Goal: Information Seeking & Learning: Learn about a topic

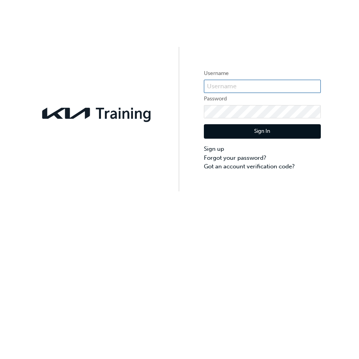
type input "KAU86181N0"
click at [236, 129] on button "Sign In" at bounding box center [262, 131] width 117 height 15
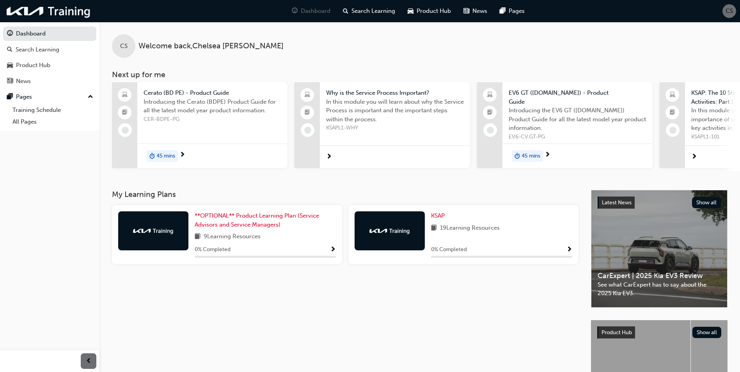
click at [140, 229] on img at bounding box center [153, 231] width 43 height 8
click at [233, 217] on span "**OPTIONAL** Product Learning Plan (Service Advisors and Service Managers)" at bounding box center [257, 220] width 124 height 16
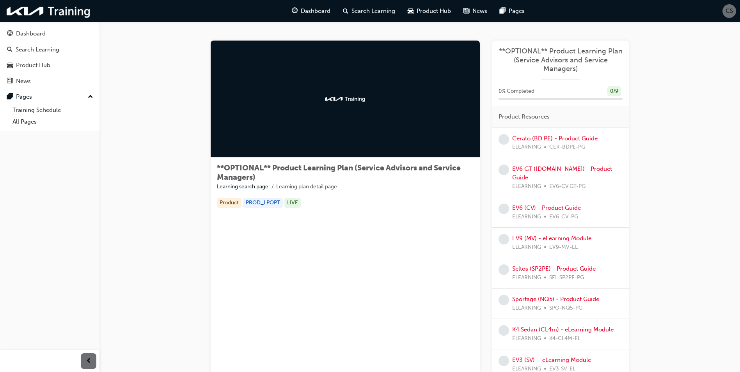
click at [359, 146] on div "ELEARNING CER-BDPE-PG" at bounding box center [554, 147] width 85 height 9
click at [359, 139] on link "Cerato (BD PE) - Product Guide" at bounding box center [554, 138] width 85 height 7
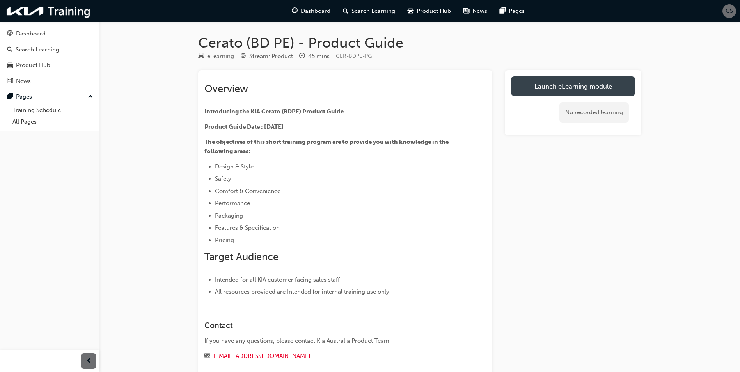
click at [359, 91] on link "Launch eLearning module" at bounding box center [573, 86] width 124 height 20
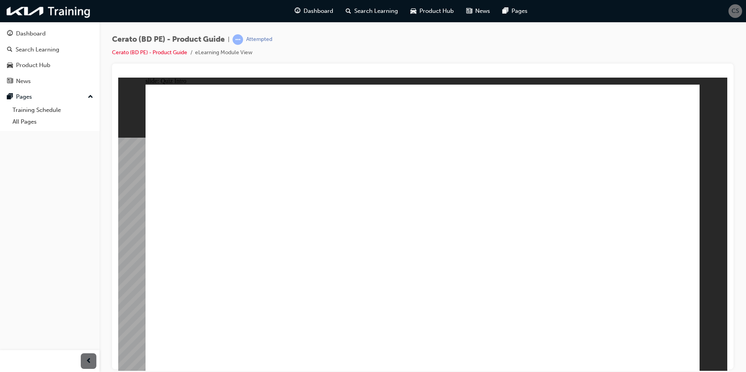
radio input "false"
radio input "true"
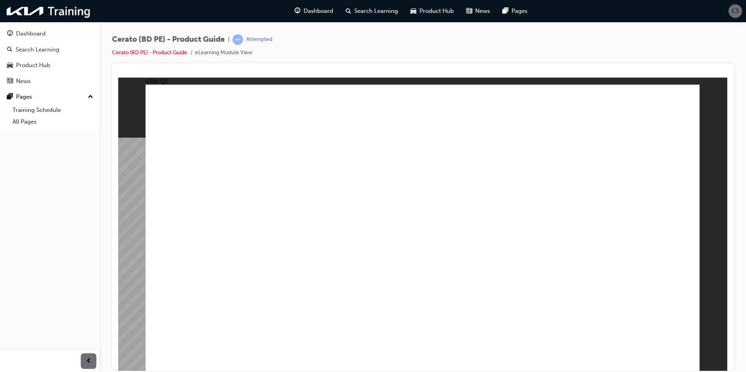
radio input "true"
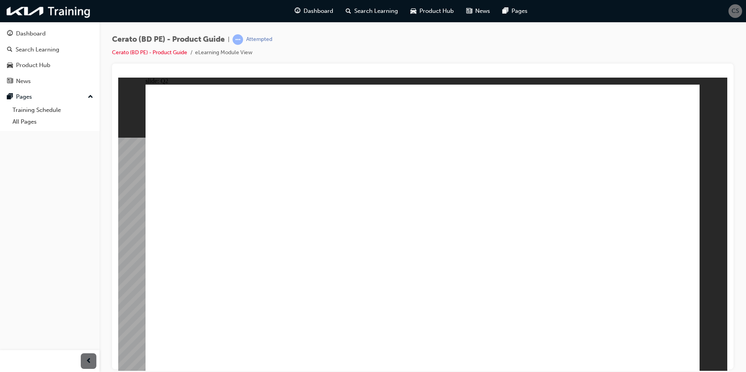
radio input "true"
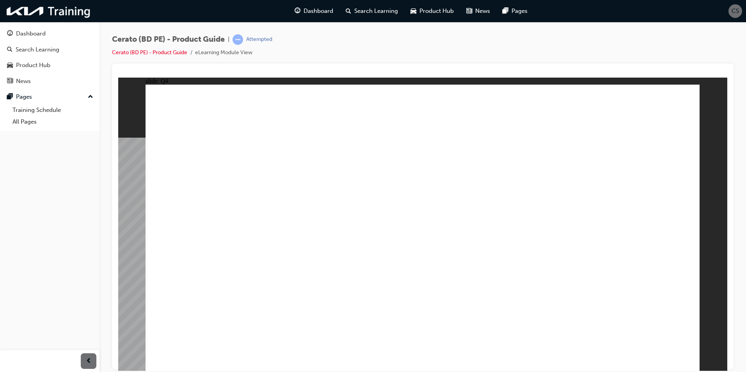
radio input "false"
radio input "true"
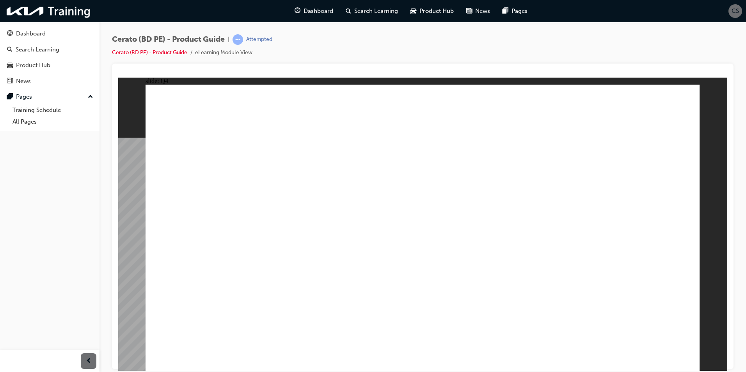
radio input "true"
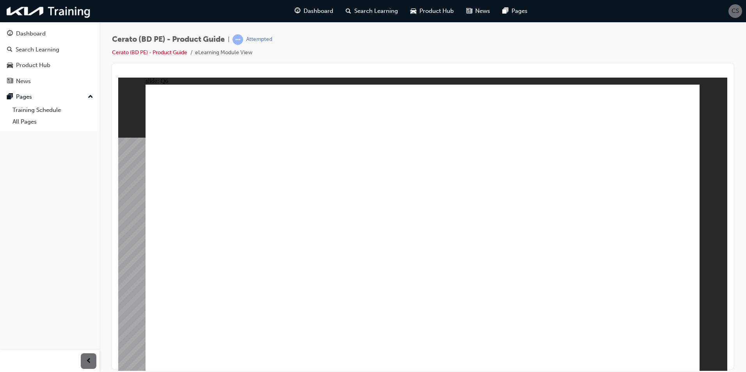
radio input "true"
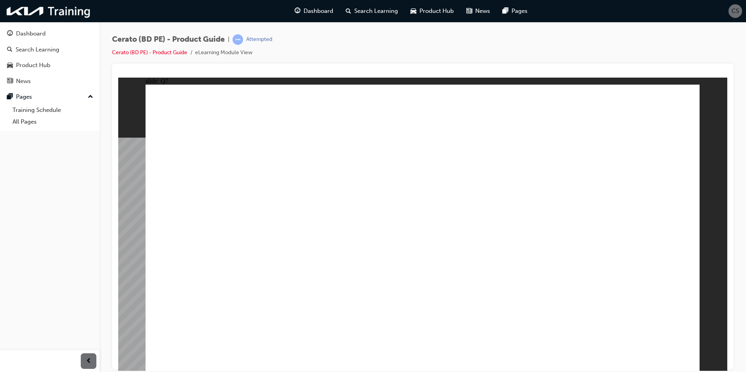
radio input "true"
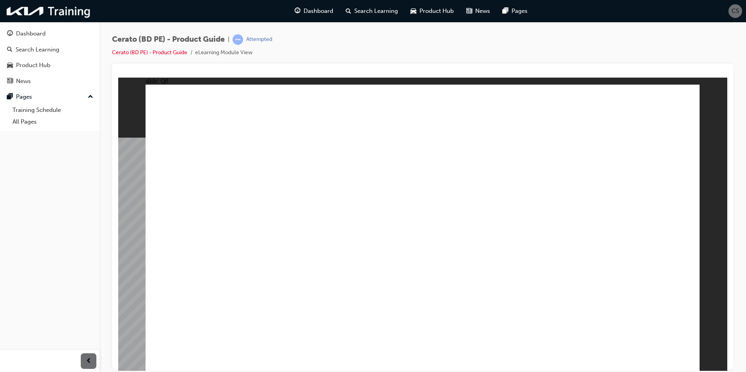
radio input "true"
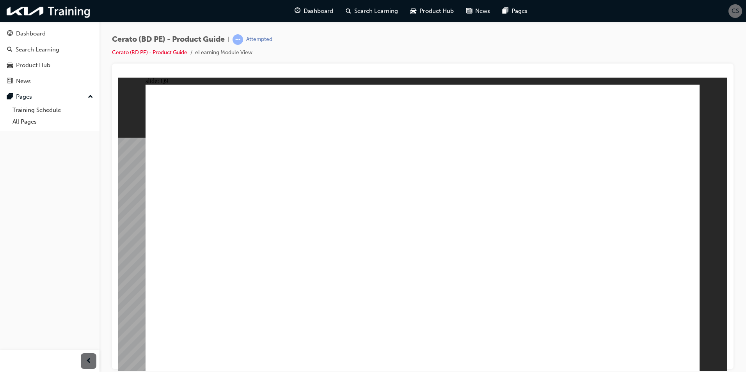
radio input "true"
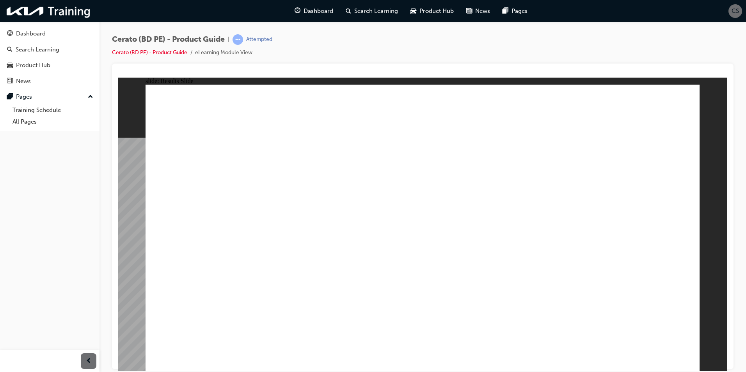
radio input "true"
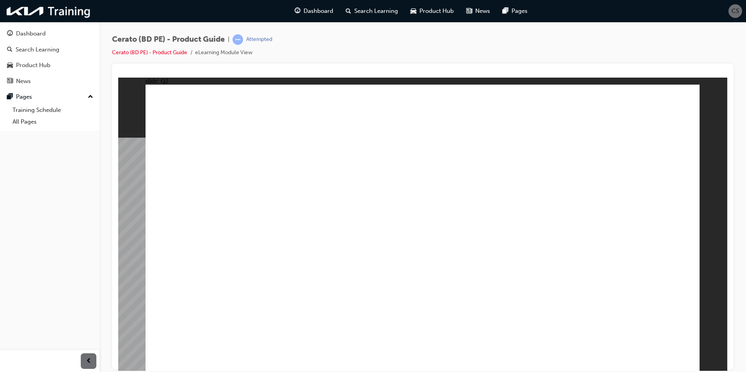
radio input "true"
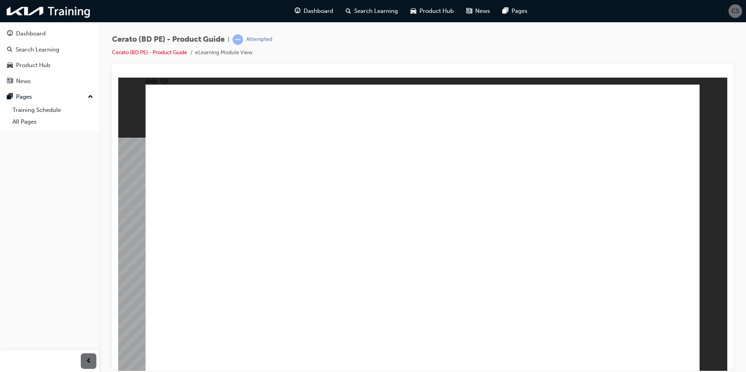
radio input "true"
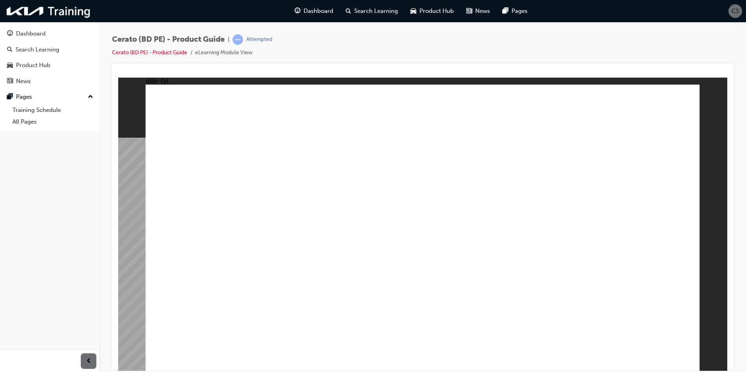
radio input "true"
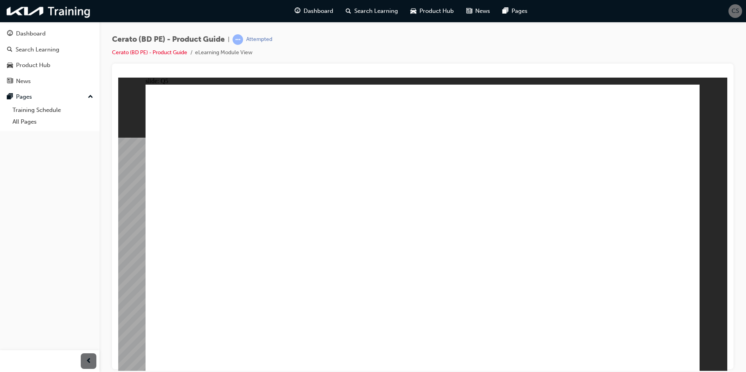
radio input "true"
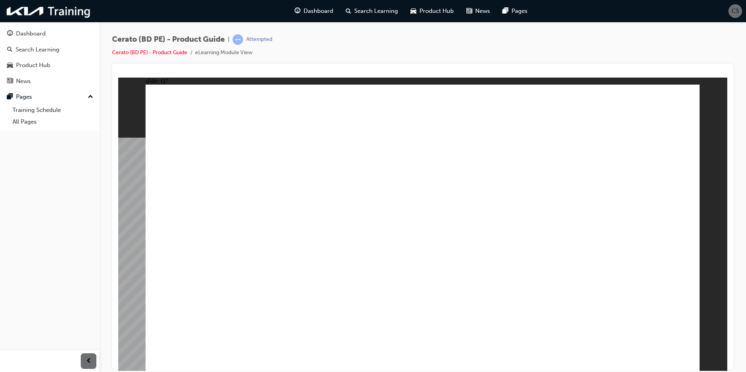
radio input "true"
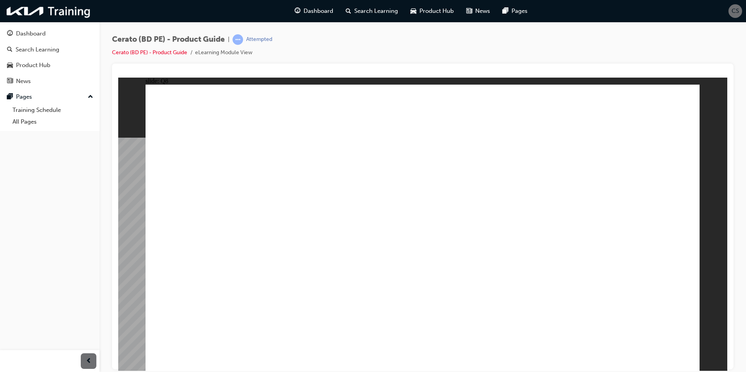
radio input "true"
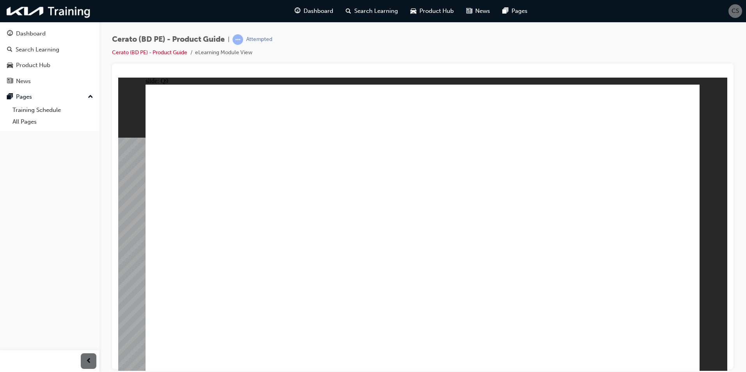
radio input "true"
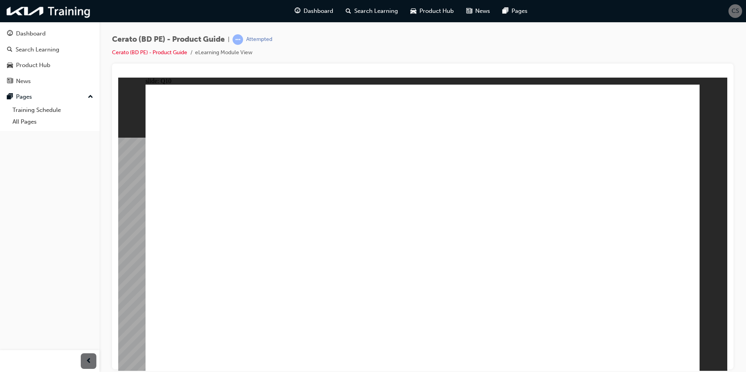
radio input "true"
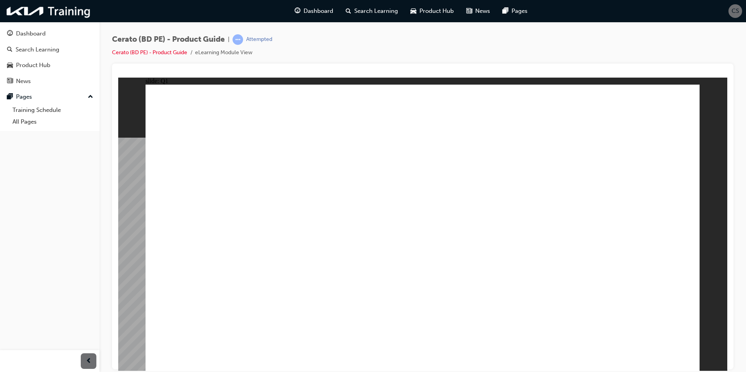
radio input "true"
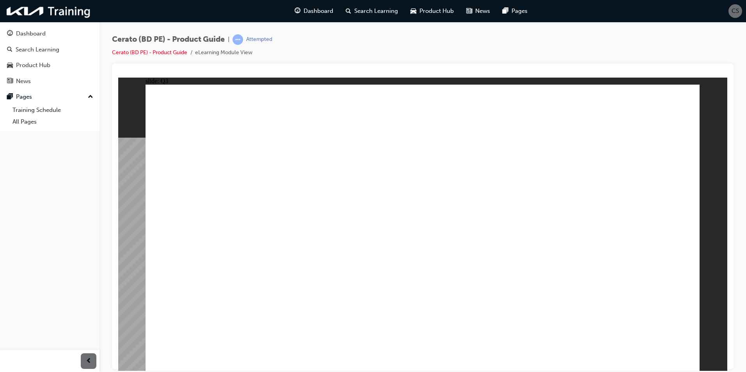
radio input "true"
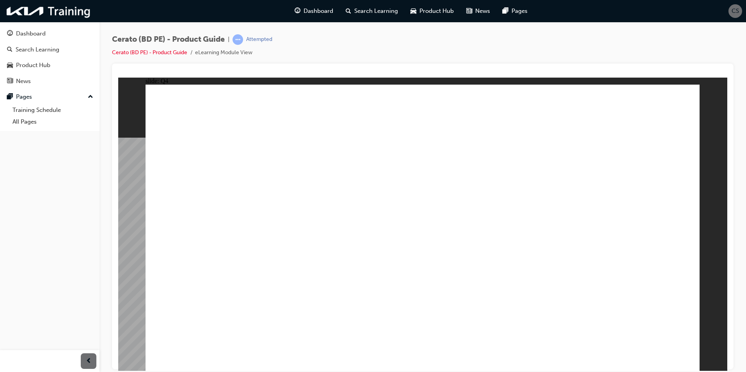
radio input "true"
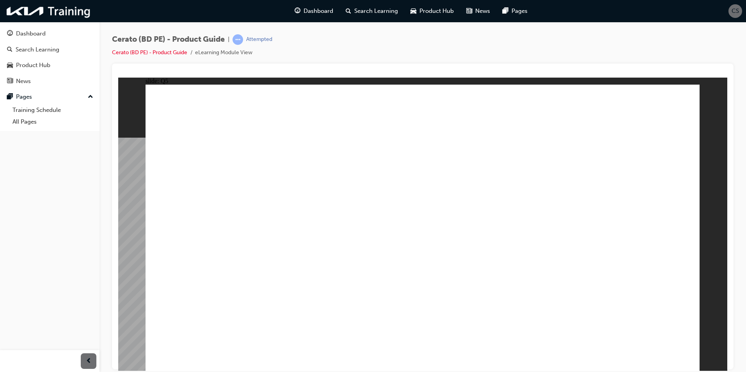
radio input "true"
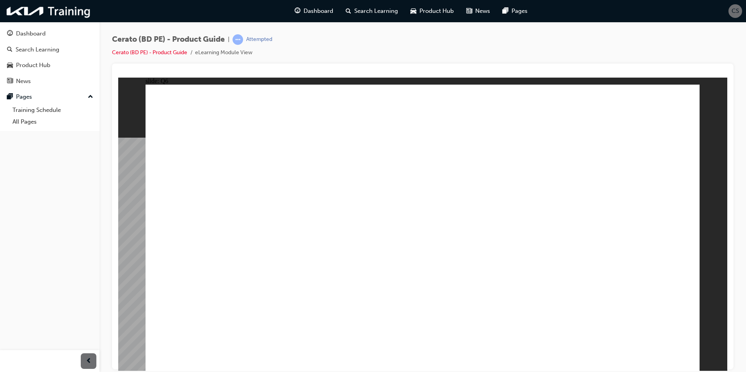
radio input "true"
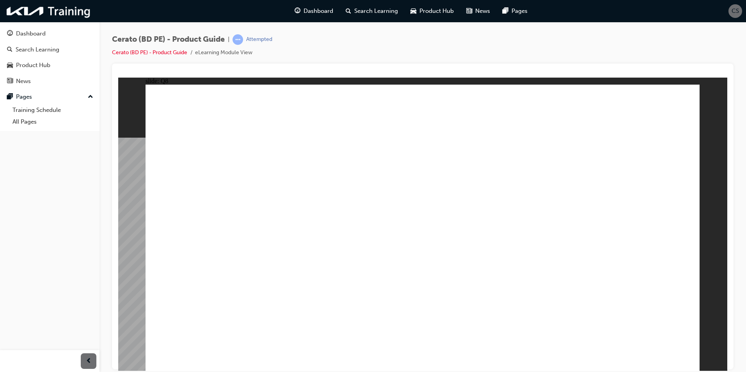
radio input "true"
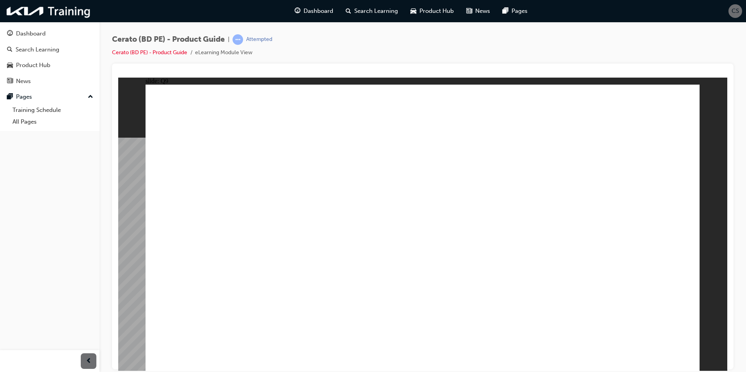
radio input "true"
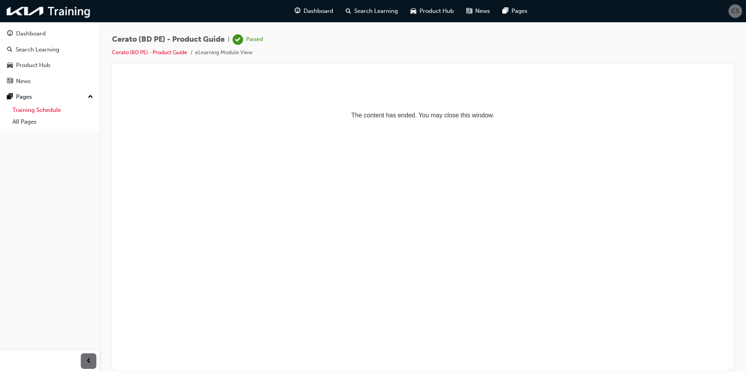
click at [45, 114] on link "Training Schedule" at bounding box center [52, 110] width 87 height 12
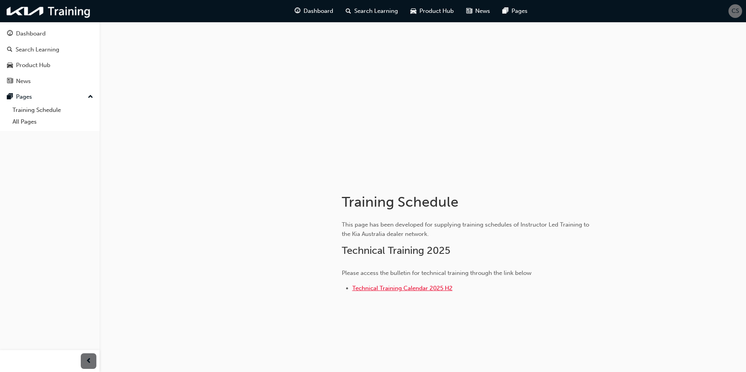
click at [359, 290] on span "Technical Training Calendar 2025 H2" at bounding box center [402, 288] width 100 height 7
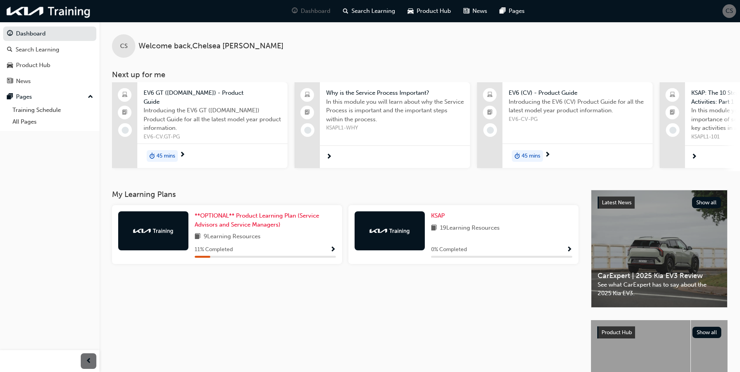
click at [318, 242] on div "9 Learning Resources" at bounding box center [265, 237] width 141 height 10
click at [335, 254] on span "Show Progress" at bounding box center [333, 250] width 6 height 7
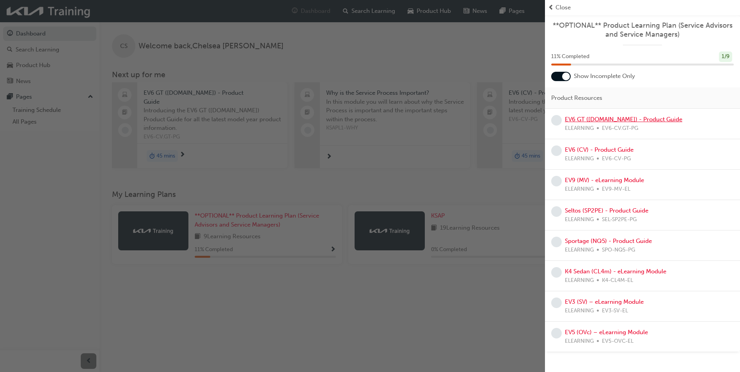
click at [597, 121] on link "EV6 GT ([DOMAIN_NAME]) - Product Guide" at bounding box center [623, 119] width 117 height 7
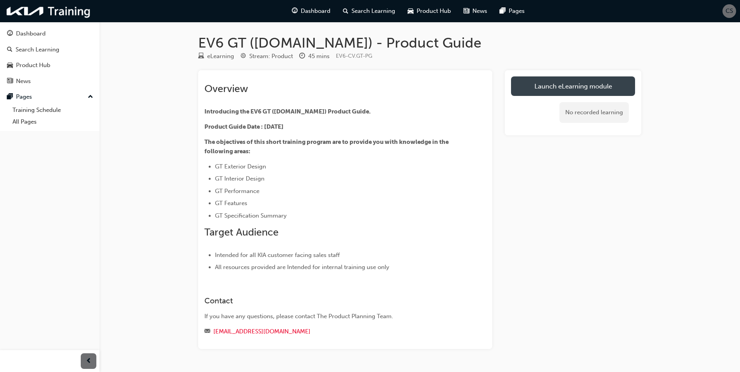
click at [574, 85] on link "Launch eLearning module" at bounding box center [573, 86] width 124 height 20
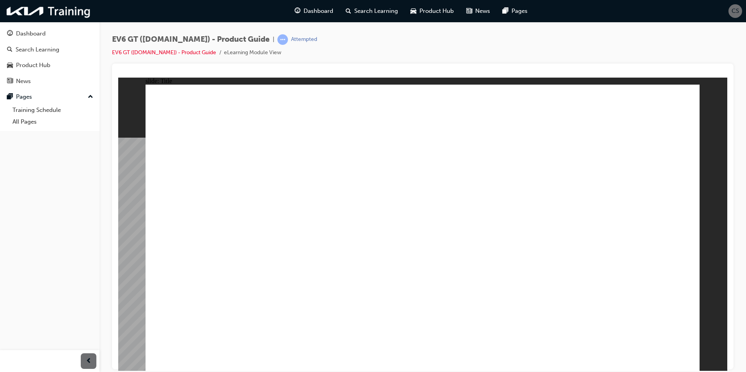
click at [118, 77] on image at bounding box center [118, 77] width 0 height 0
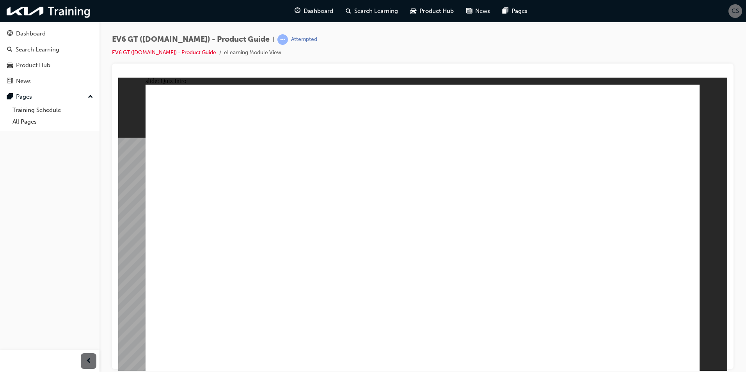
radio input "true"
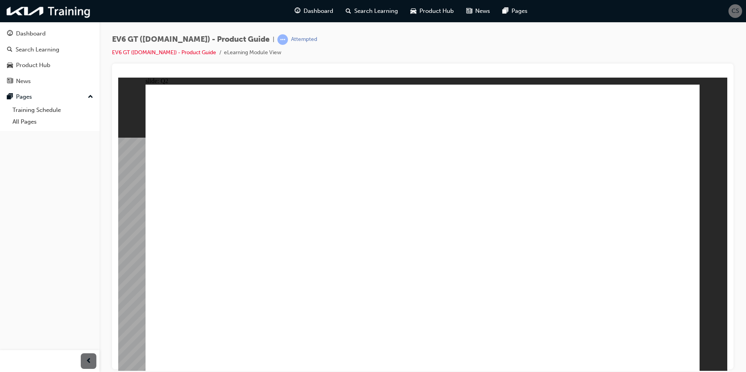
radio input "true"
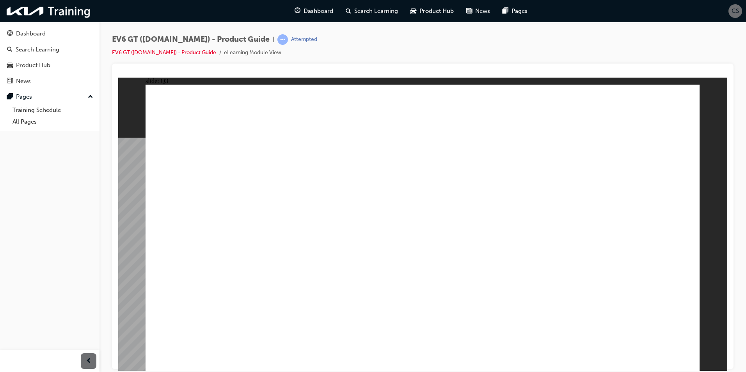
radio input "true"
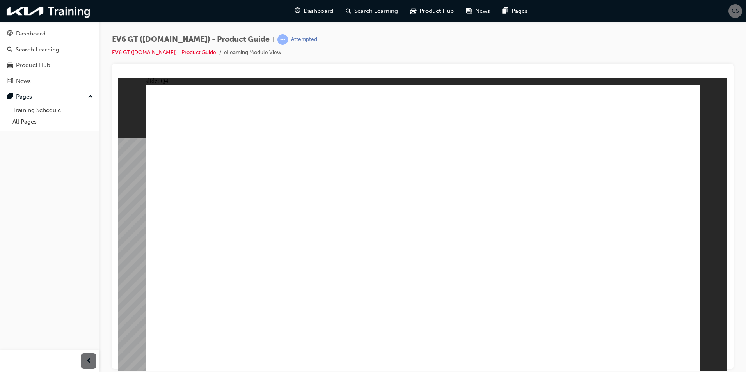
radio input "true"
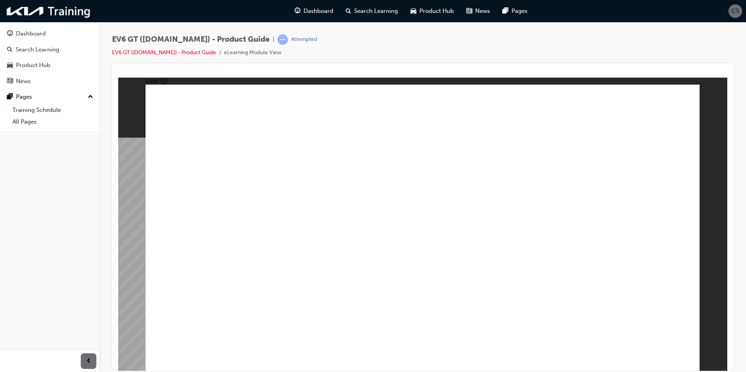
radio input "true"
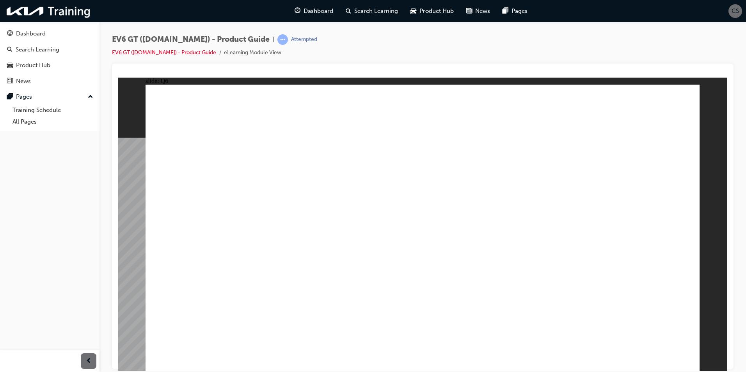
radio input "true"
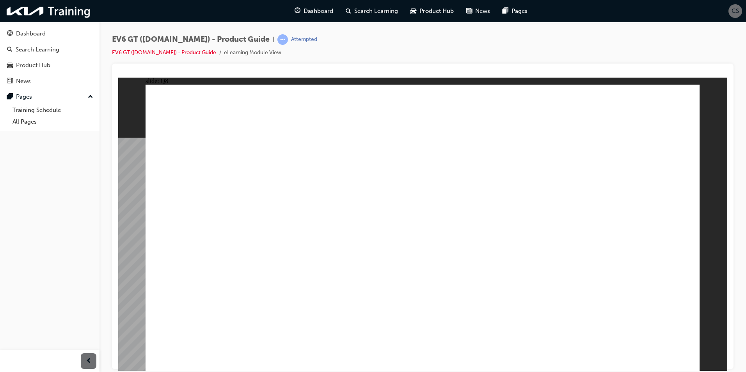
radio input "true"
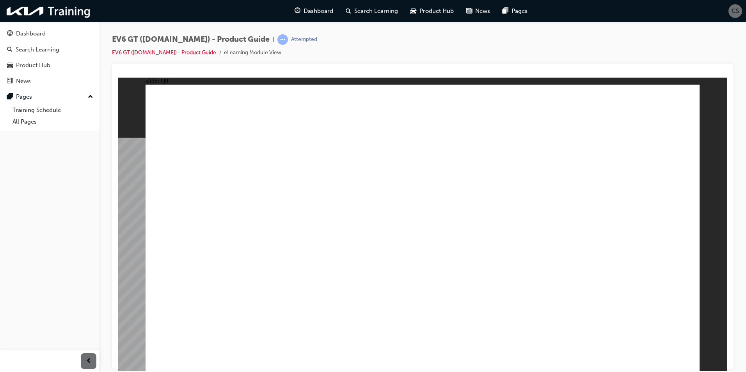
drag, startPoint x: 488, startPoint y: 188, endPoint x: 603, endPoint y: 260, distance: 135.3
radio input "true"
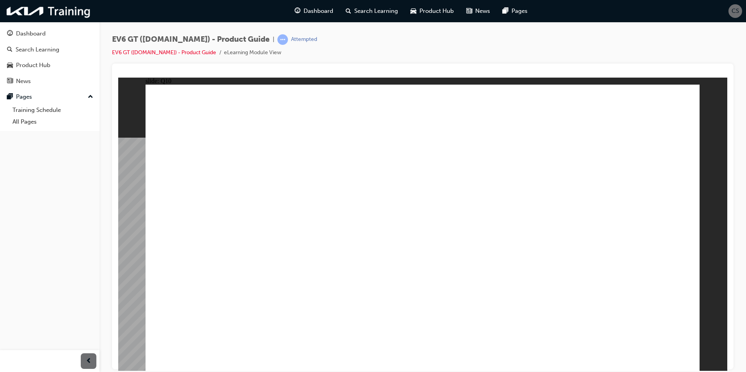
radio input "true"
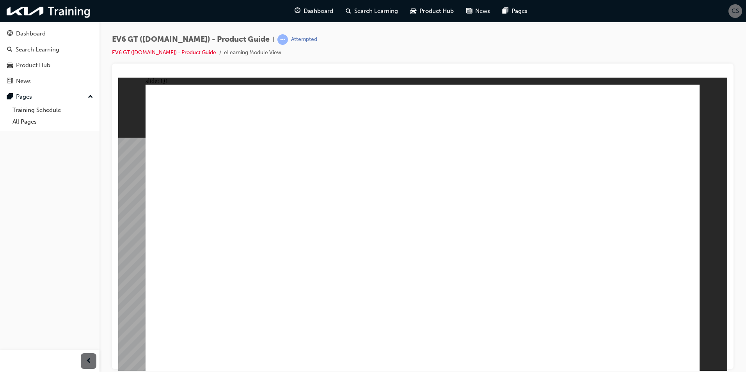
radio input "true"
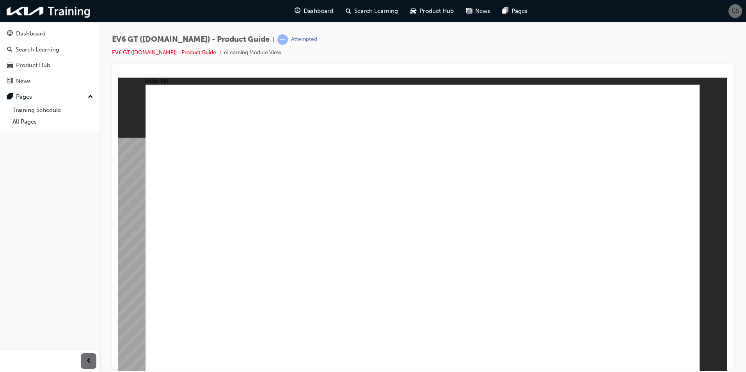
radio input "true"
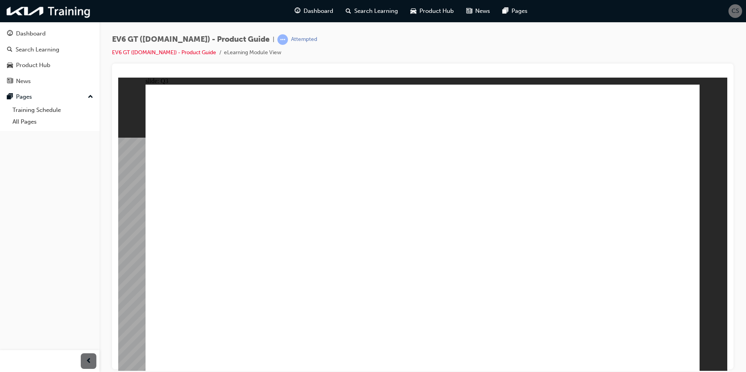
radio input "true"
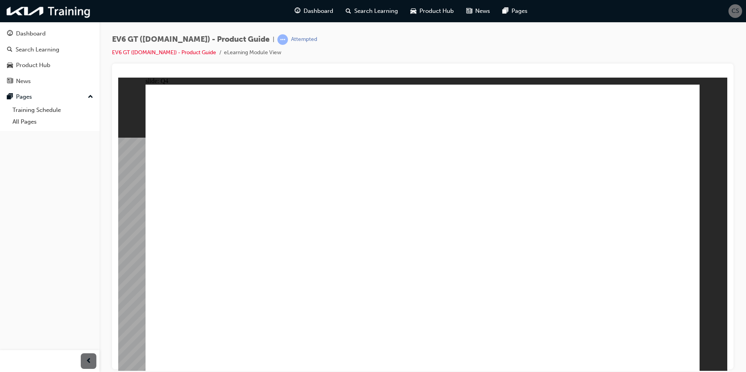
radio input "true"
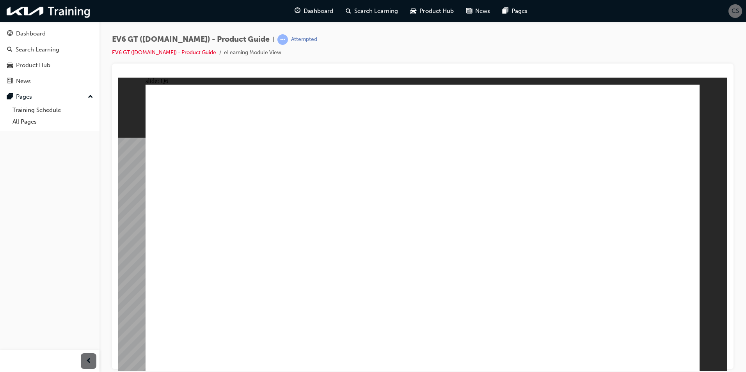
radio input "true"
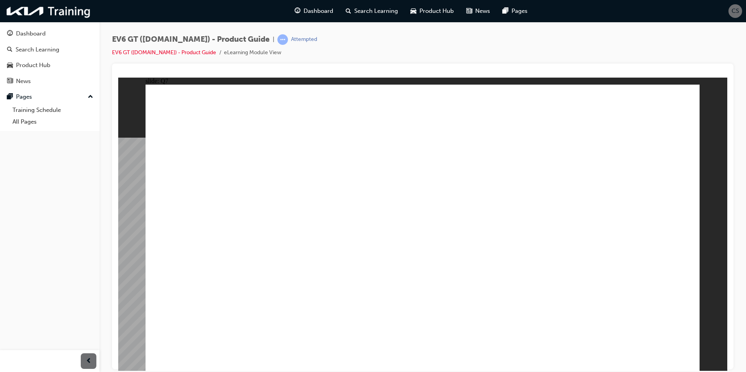
radio input "true"
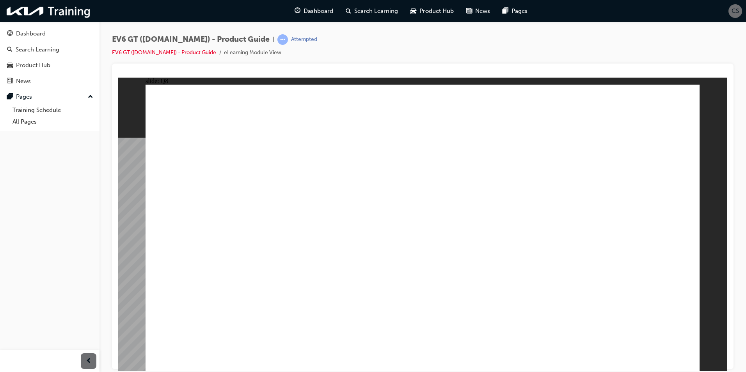
radio input "true"
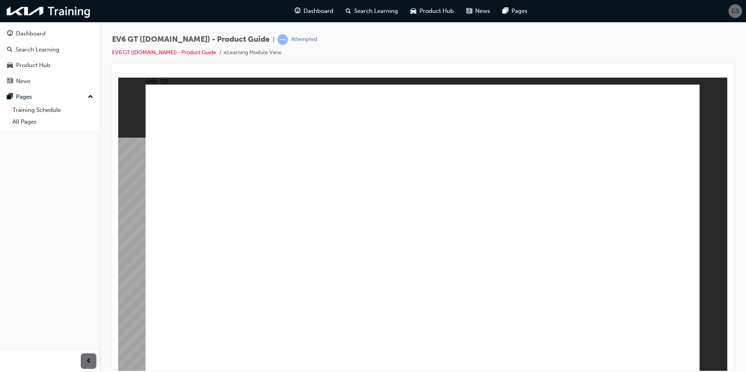
radio input "true"
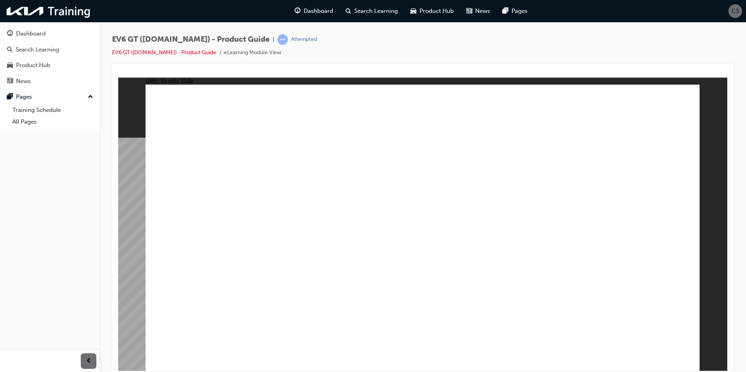
radio input "true"
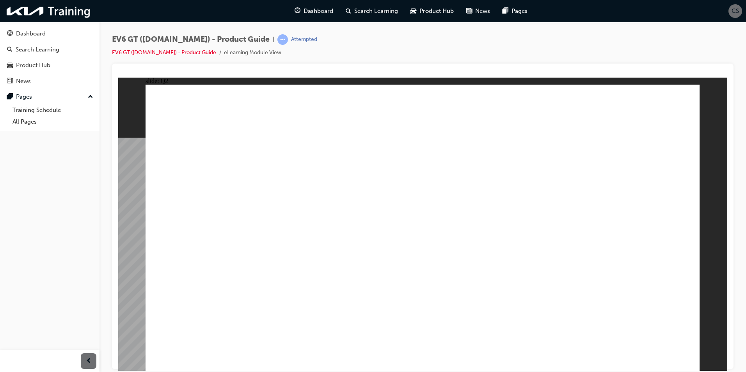
radio input "true"
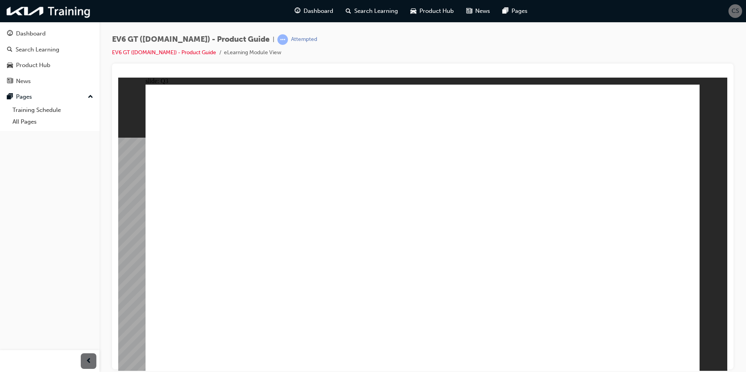
radio input "true"
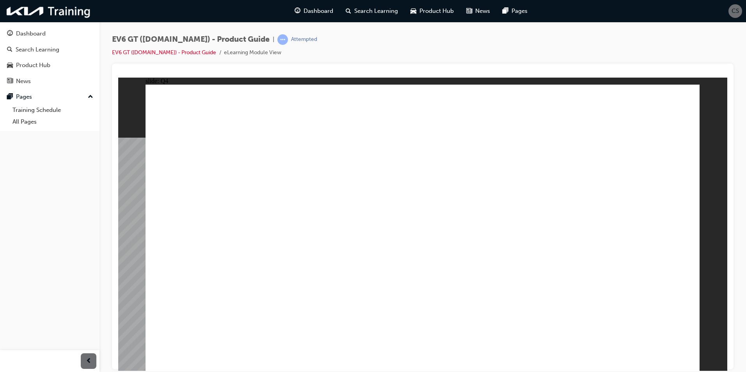
radio input "true"
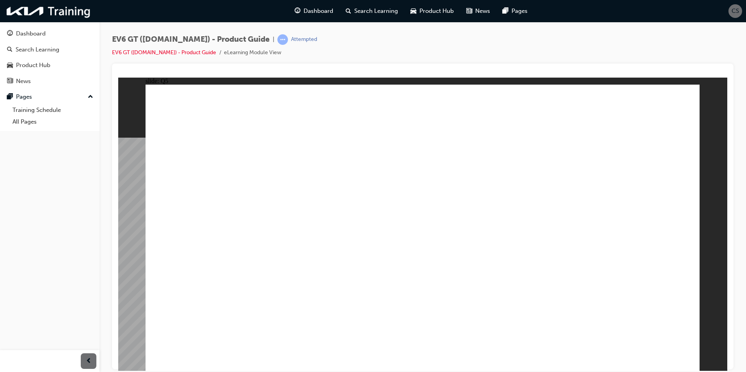
radio input "true"
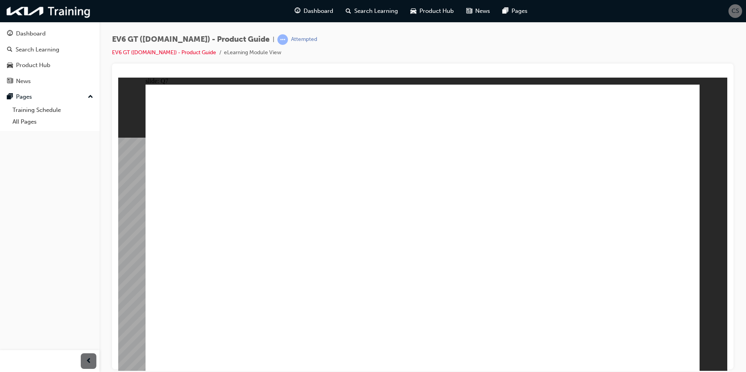
radio input "true"
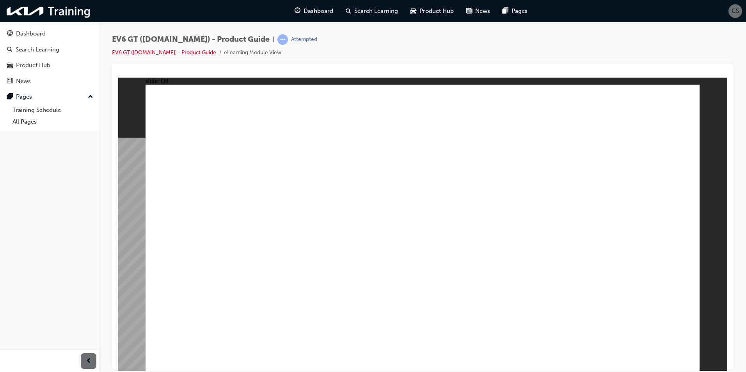
radio input "true"
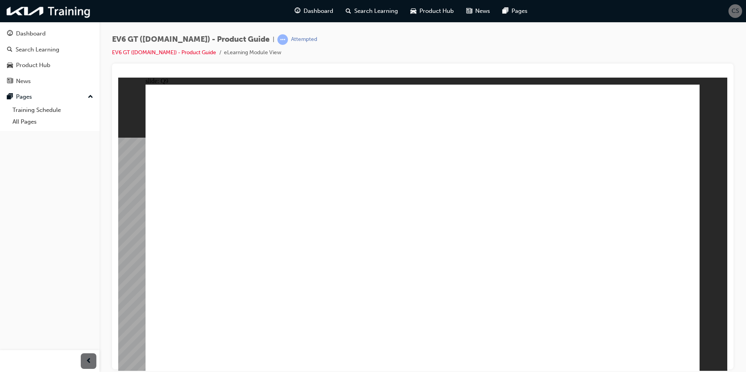
radio input "true"
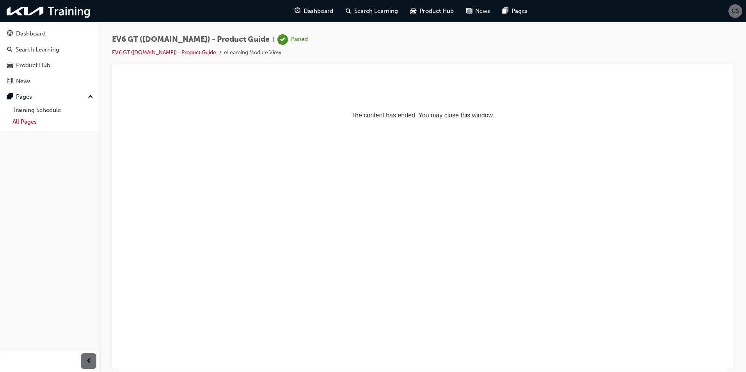
click at [65, 118] on link "All Pages" at bounding box center [52, 122] width 87 height 12
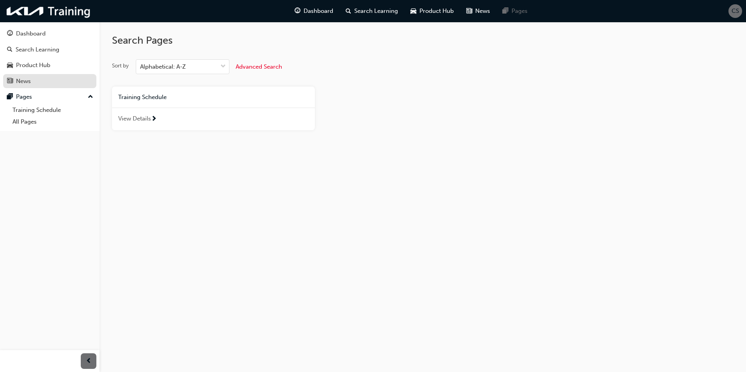
click at [32, 80] on div "News" at bounding box center [49, 81] width 85 height 10
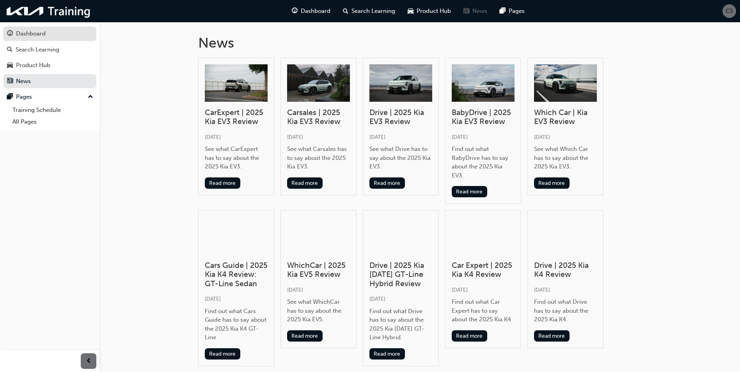
click at [37, 38] on div "Dashboard" at bounding box center [49, 34] width 85 height 10
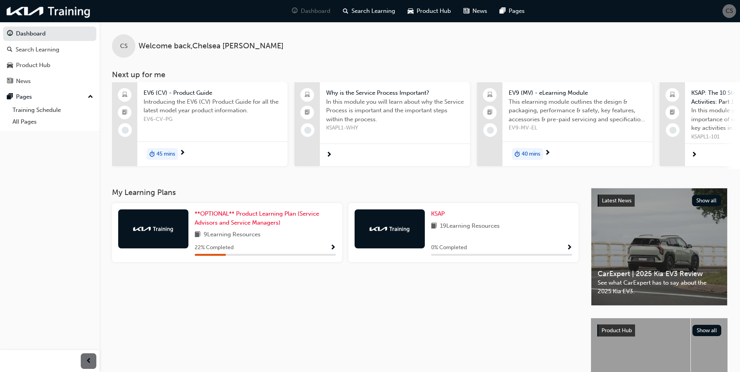
click at [333, 246] on span "Show Progress" at bounding box center [333, 248] width 6 height 7
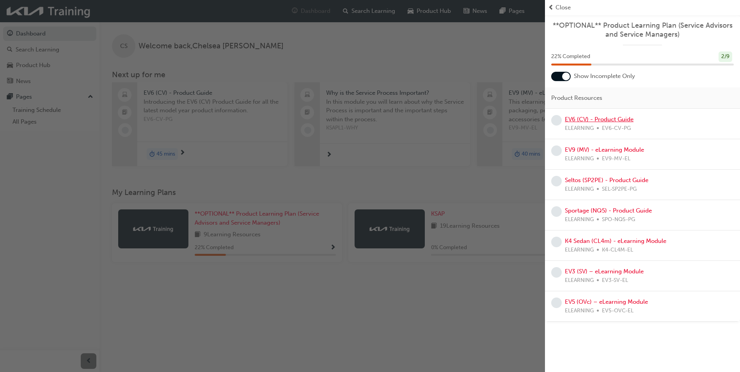
click at [618, 121] on link "EV6 (CV) - Product Guide" at bounding box center [599, 119] width 69 height 7
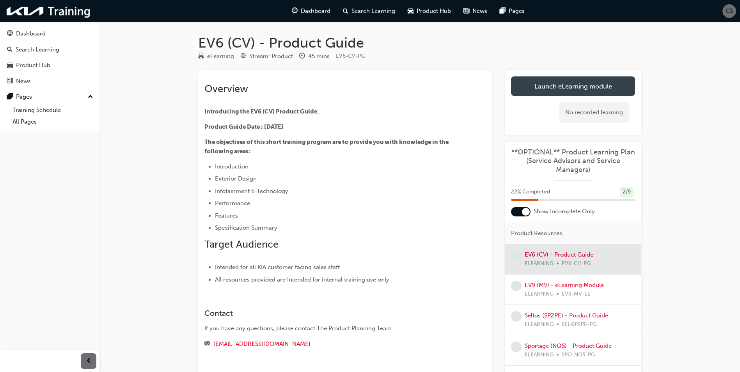
click at [614, 85] on link "Launch eLearning module" at bounding box center [573, 86] width 124 height 20
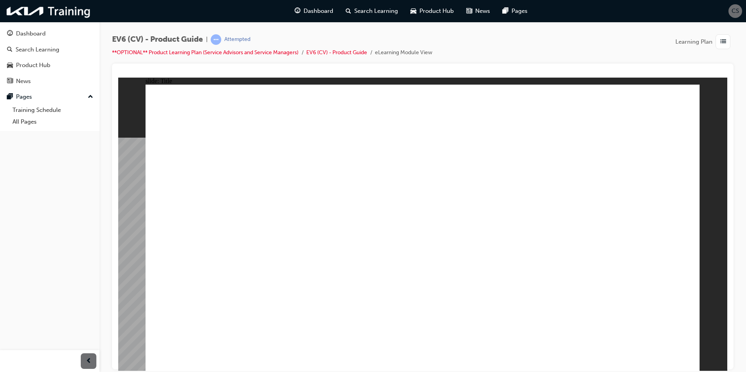
drag, startPoint x: 436, startPoint y: 314, endPoint x: 430, endPoint y: 315, distance: 6.3
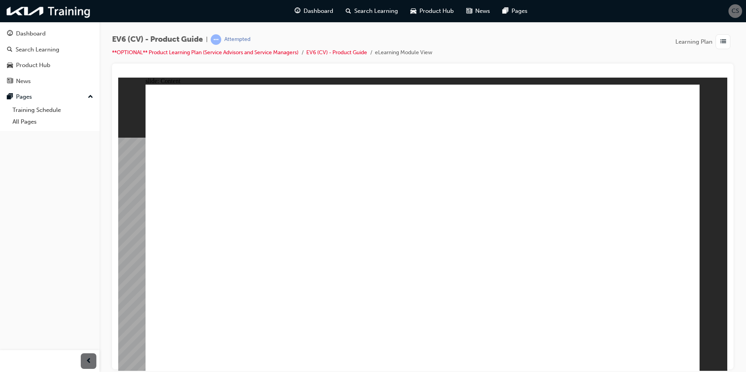
radio input "true"
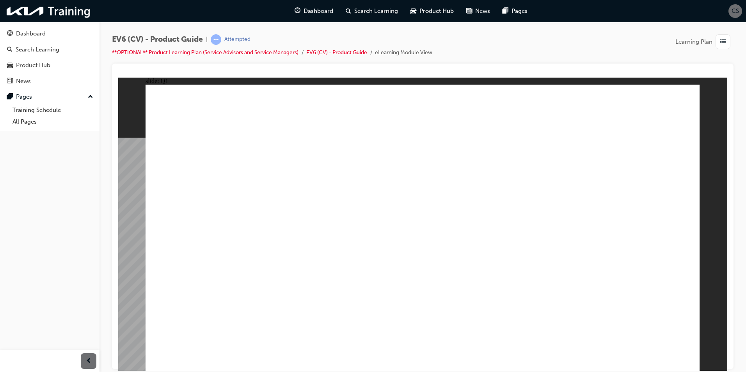
radio input "true"
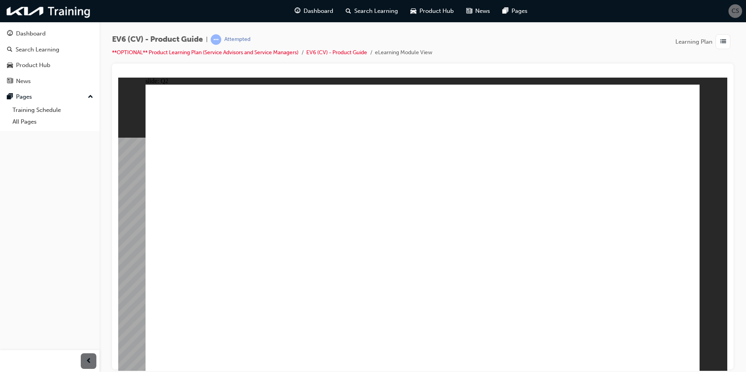
radio input "false"
radio input "true"
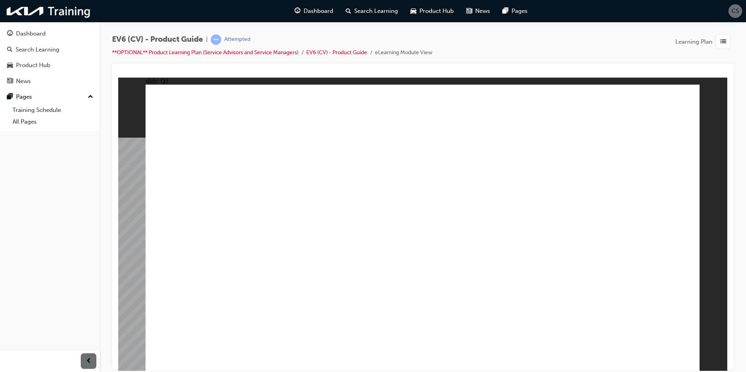
radio input "true"
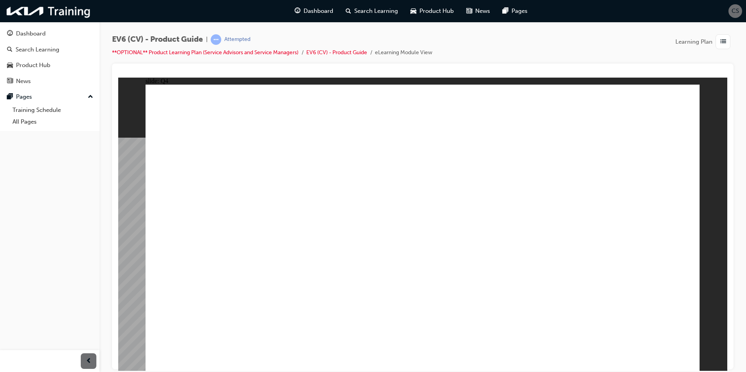
radio input "true"
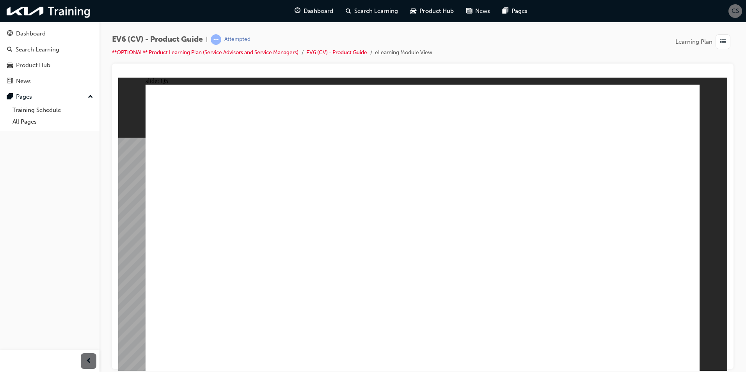
radio input "true"
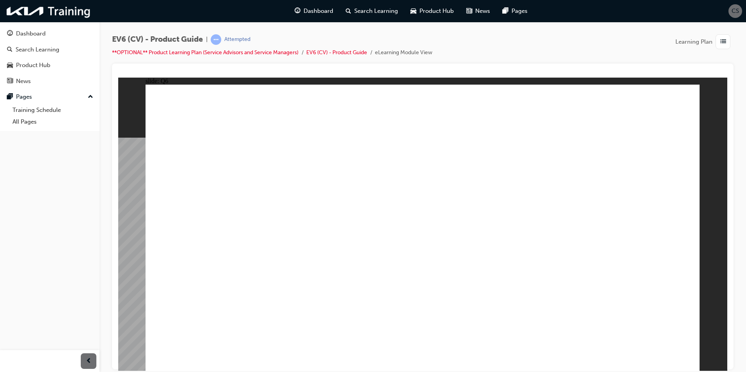
radio input "true"
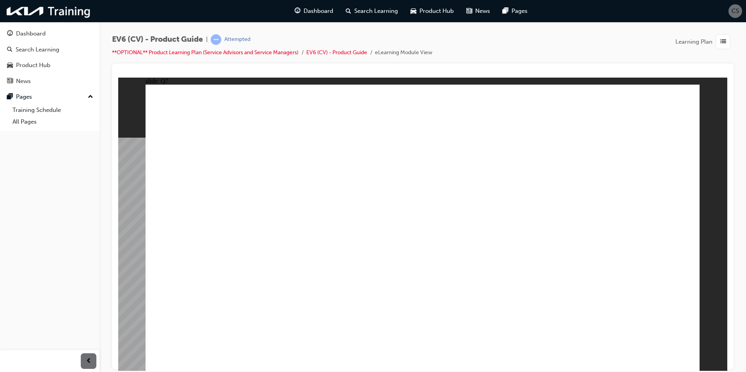
radio input "true"
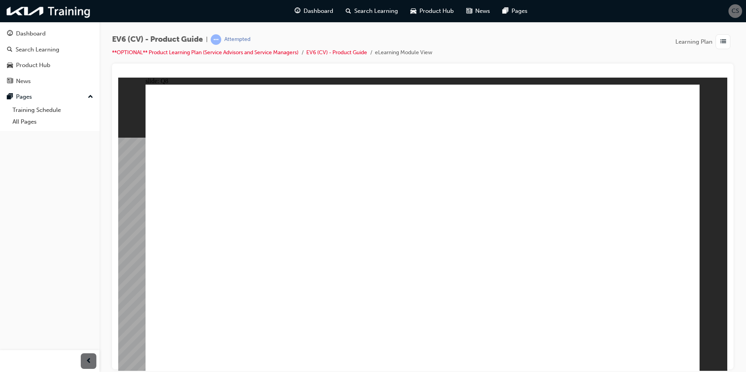
radio input "true"
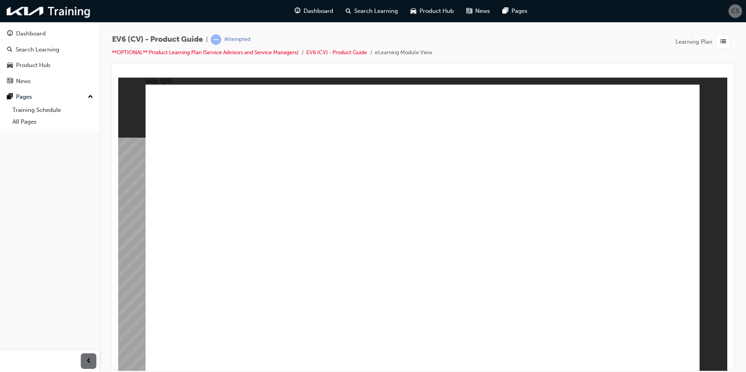
radio input "true"
drag, startPoint x: 419, startPoint y: 258, endPoint x: 421, endPoint y: 263, distance: 5.2
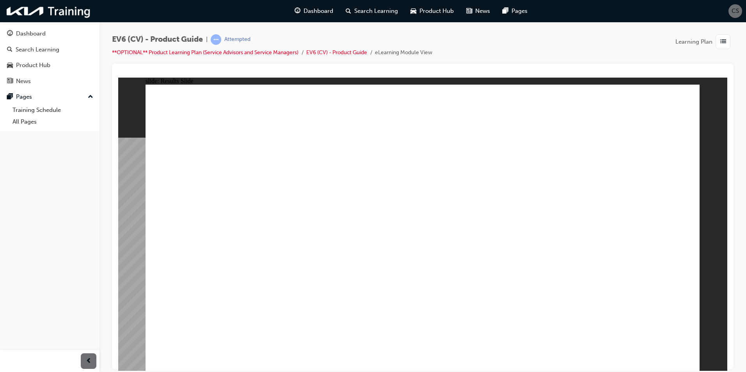
radio input "true"
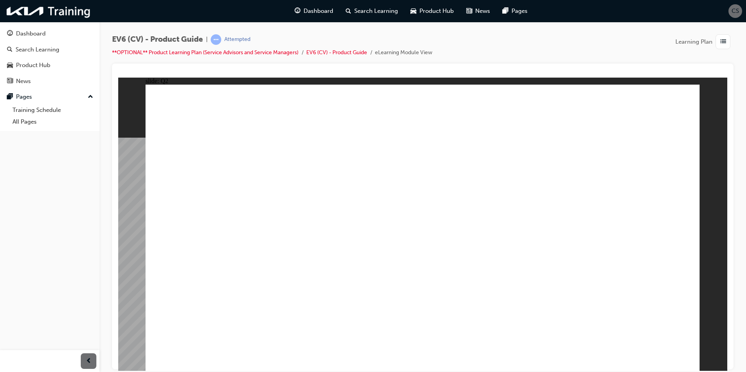
radio input "true"
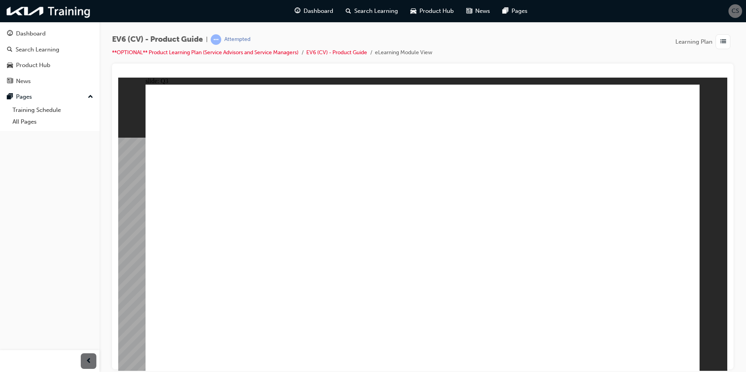
radio input "true"
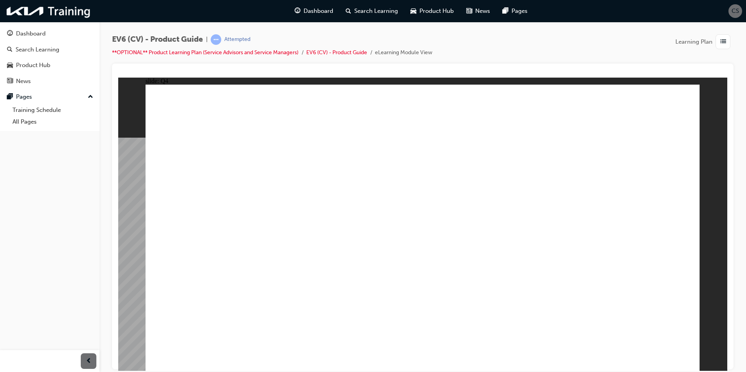
radio input "true"
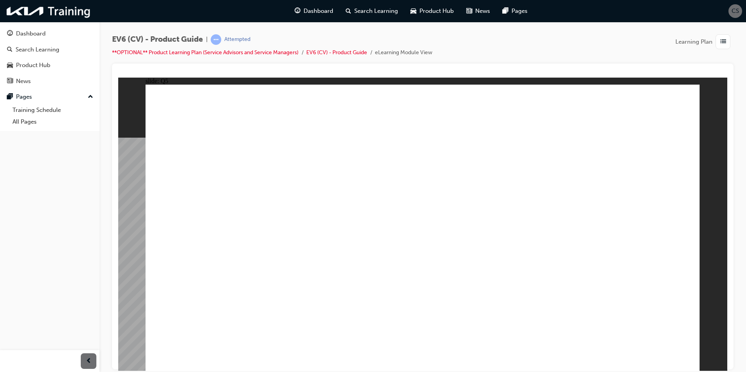
radio input "true"
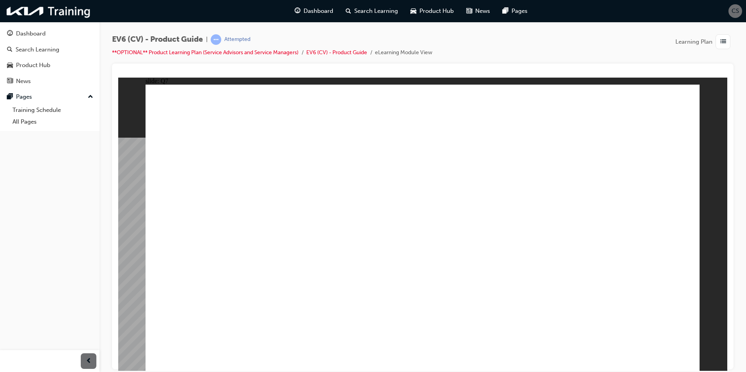
radio input "true"
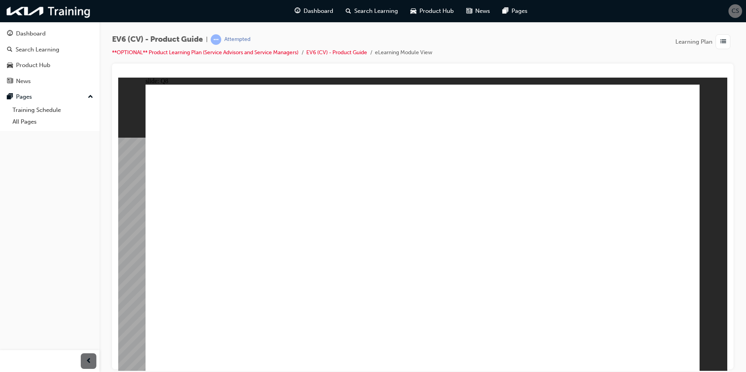
radio input "true"
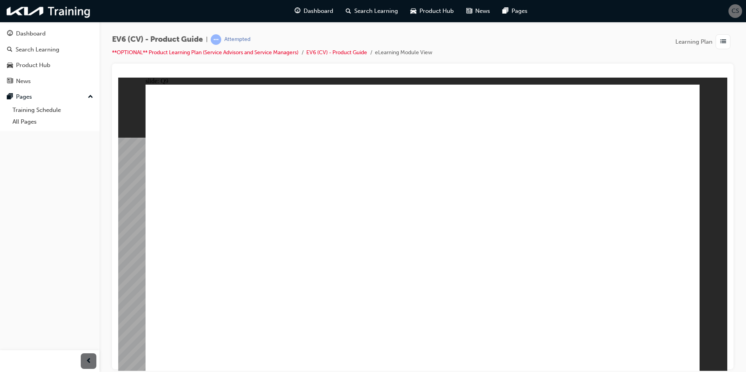
radio input "true"
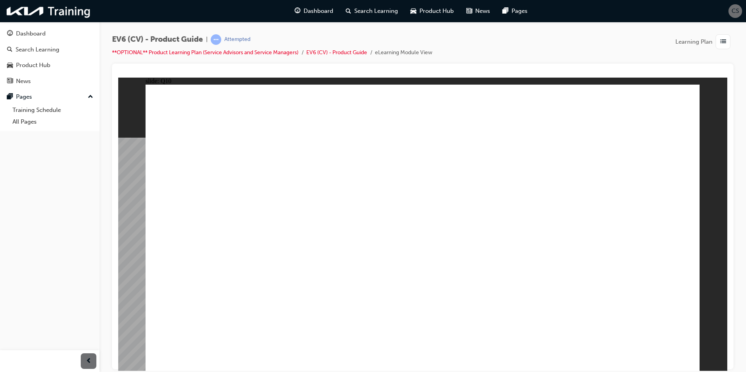
radio input "true"
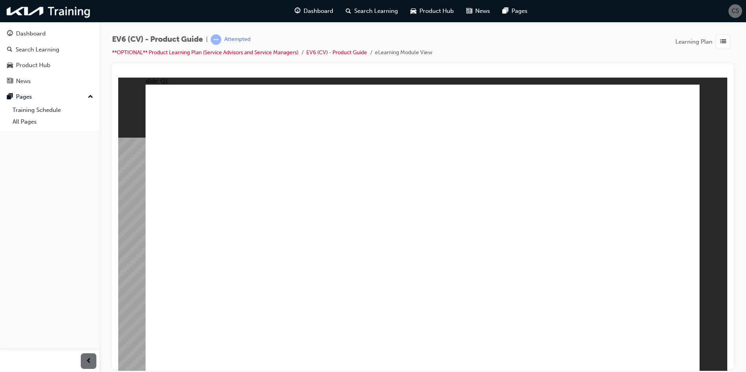
radio input "true"
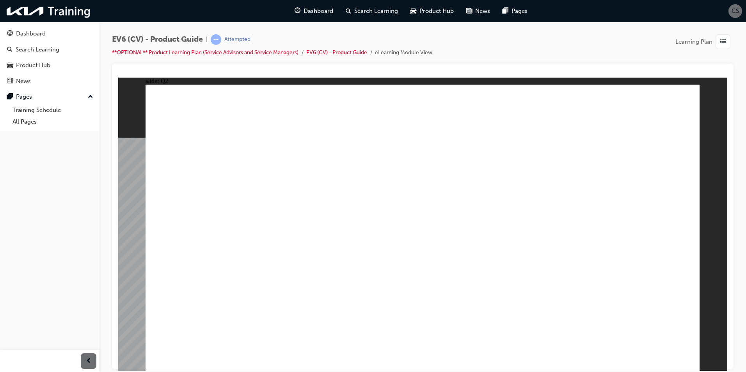
radio input "true"
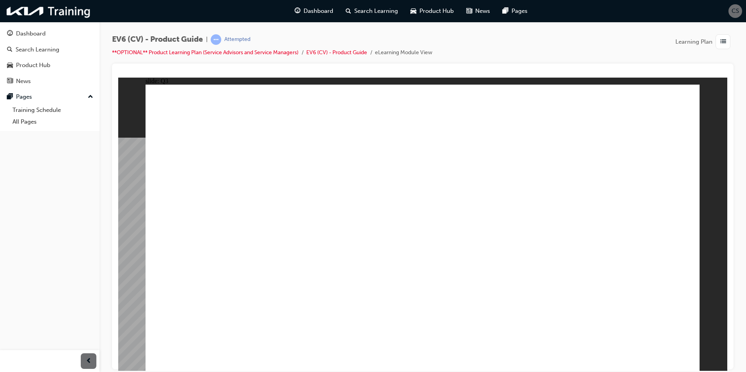
radio input "true"
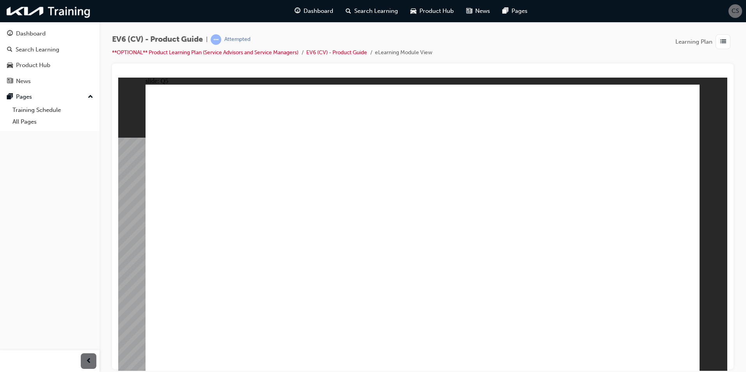
radio input "true"
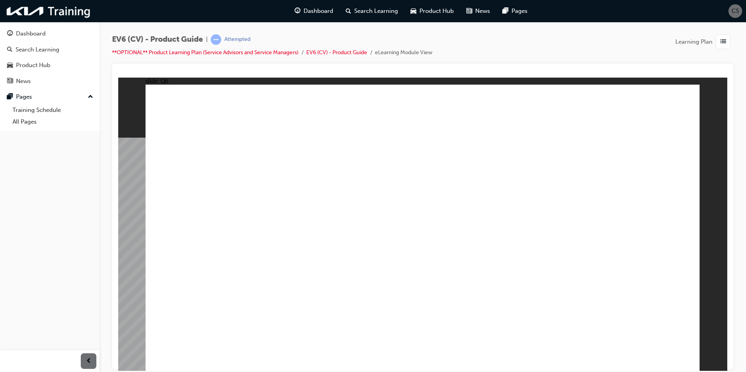
radio input "true"
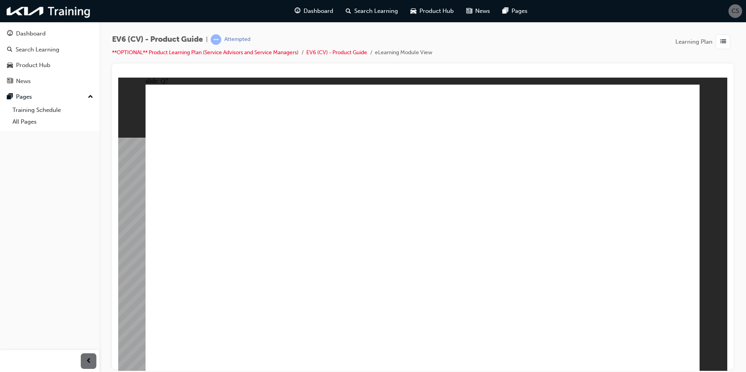
radio input "true"
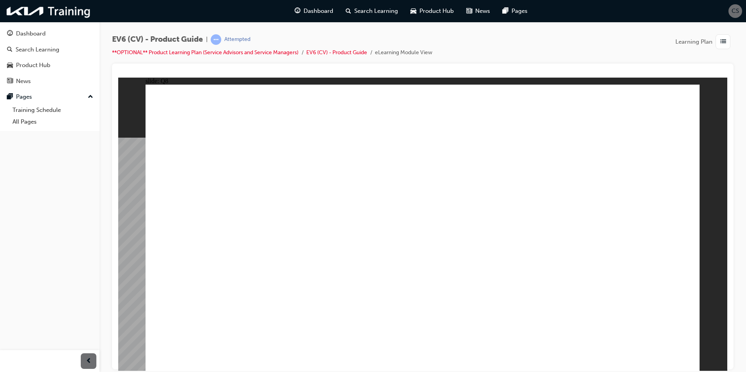
drag, startPoint x: 518, startPoint y: 238, endPoint x: 486, endPoint y: 222, distance: 35.8
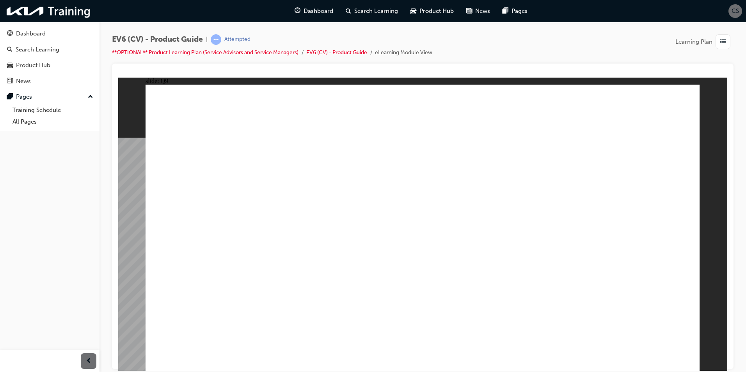
radio input "true"
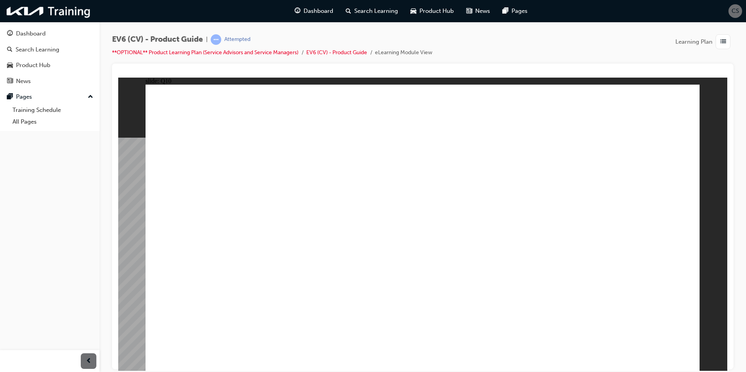
radio input "true"
click at [46, 101] on div "Pages" at bounding box center [49, 97] width 85 height 10
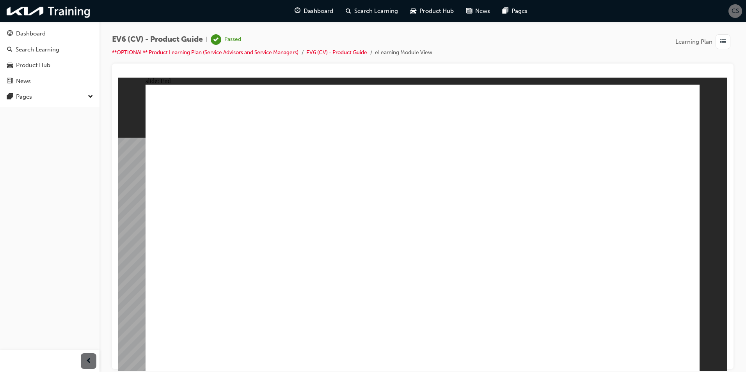
click at [88, 98] on span "down-icon" at bounding box center [90, 97] width 5 height 10
click at [44, 46] on div "Search Learning" at bounding box center [38, 49] width 44 height 9
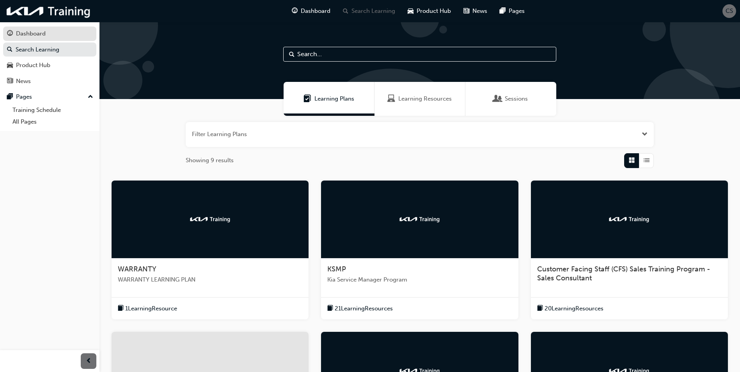
click at [20, 36] on div "Dashboard" at bounding box center [31, 33] width 30 height 9
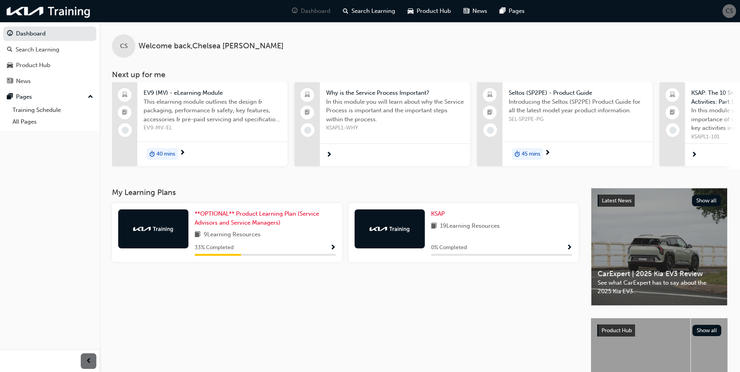
click at [229, 232] on div "**OPTIONAL** Product Learning Plan (Service Advisors and Service Managers) 9 Le…" at bounding box center [265, 233] width 141 height 46
click at [332, 250] on span "Show Progress" at bounding box center [333, 248] width 6 height 7
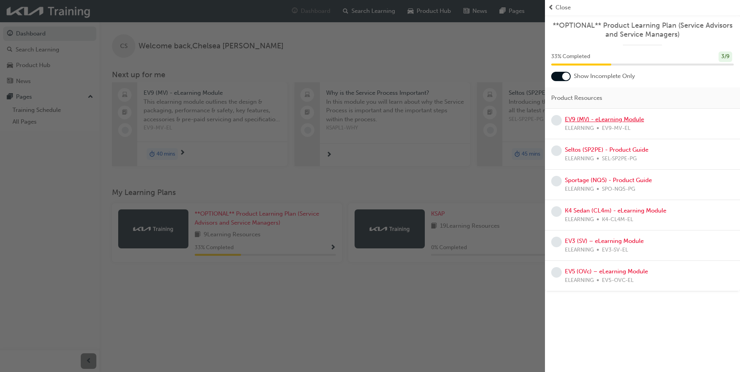
click at [600, 121] on link "EV9 (MV) - eLearning Module" at bounding box center [604, 119] width 79 height 7
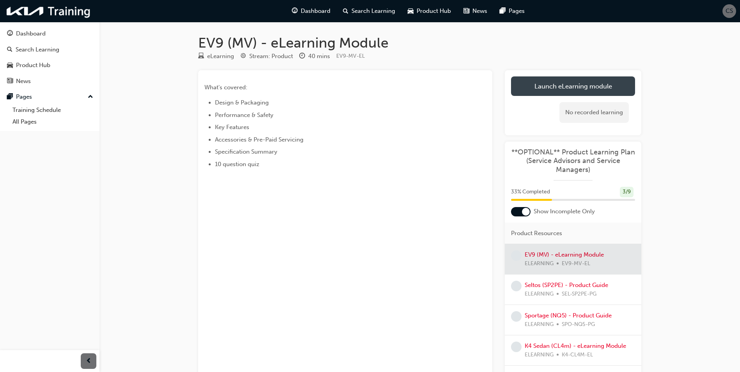
click at [553, 87] on link "Launch eLearning module" at bounding box center [573, 86] width 124 height 20
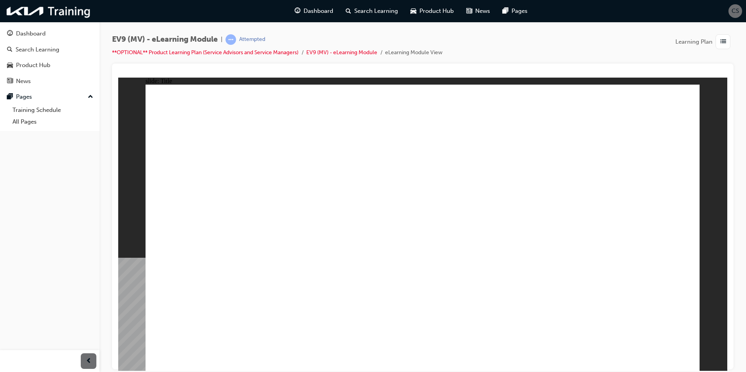
click at [170, 51] on link "**OPTIONAL** Product Learning Plan (Service Advisors and Service Managers)" at bounding box center [205, 52] width 187 height 7
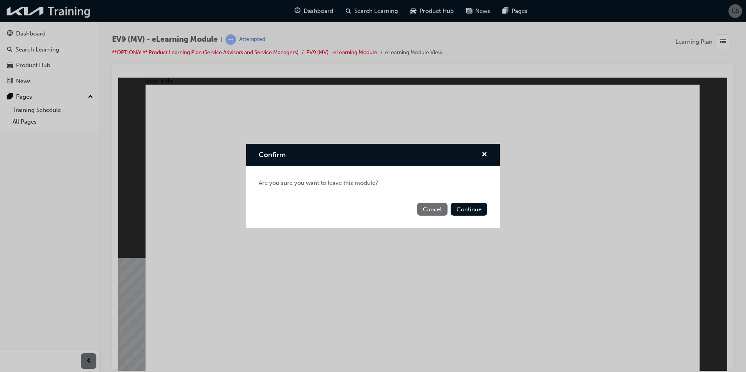
click at [444, 209] on button "Cancel" at bounding box center [432, 209] width 30 height 13
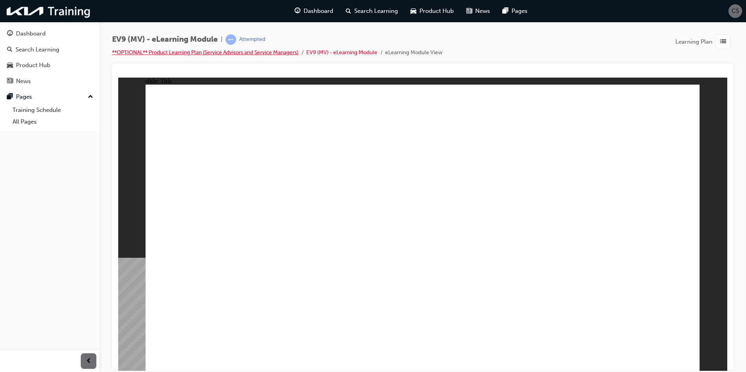
click at [150, 52] on link "**OPTIONAL** Product Learning Plan (Service Advisors and Service Managers)" at bounding box center [205, 52] width 187 height 7
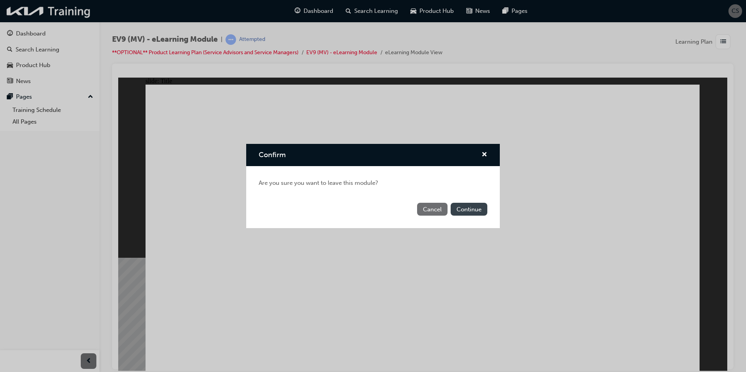
click at [480, 211] on button "Continue" at bounding box center [469, 209] width 37 height 13
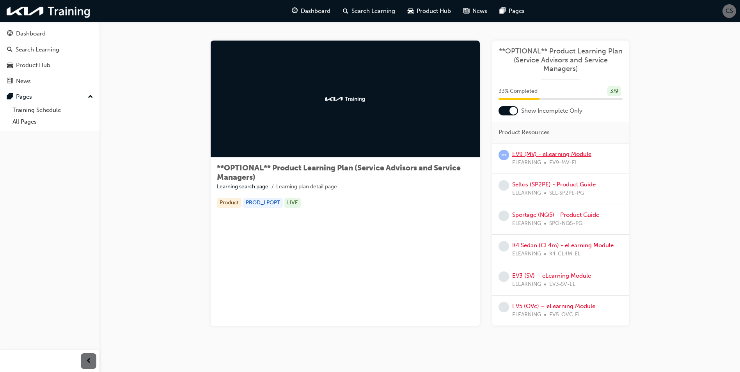
click at [535, 153] on link "EV9 (MV) - eLearning Module" at bounding box center [551, 154] width 79 height 7
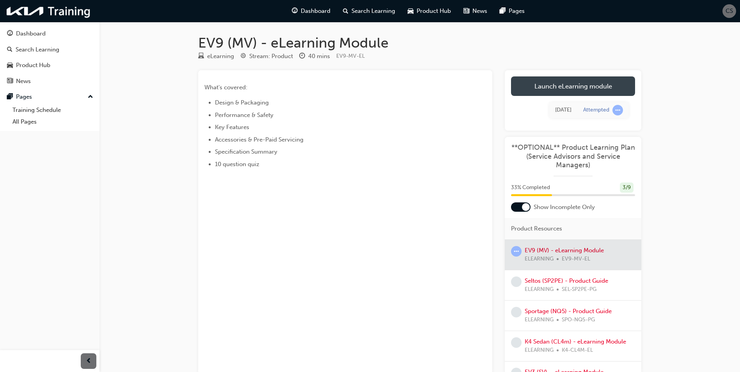
click at [558, 90] on link "Launch eLearning module" at bounding box center [573, 86] width 124 height 20
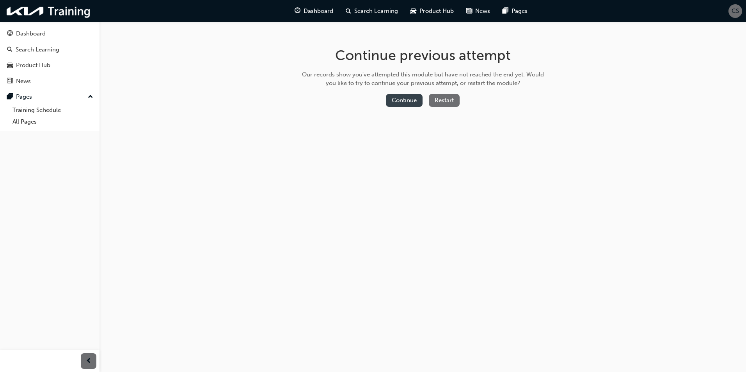
click at [408, 99] on button "Continue" at bounding box center [404, 100] width 37 height 13
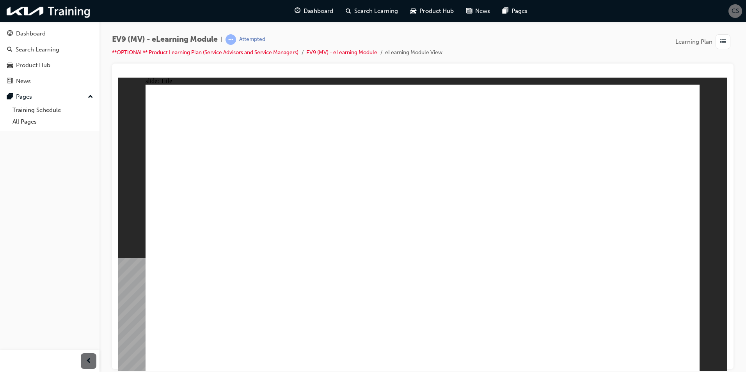
click at [118, 77] on image at bounding box center [118, 77] width 0 height 0
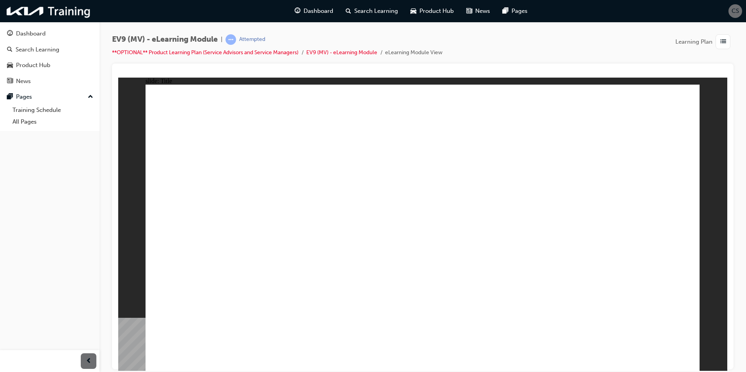
click at [118, 77] on image at bounding box center [118, 77] width 0 height 0
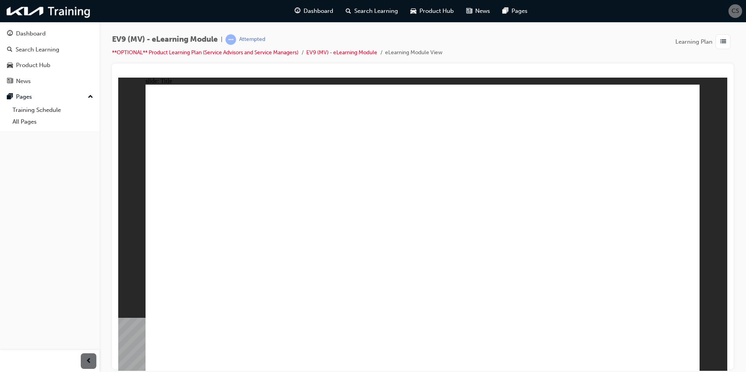
click at [118, 77] on image at bounding box center [118, 77] width 0 height 0
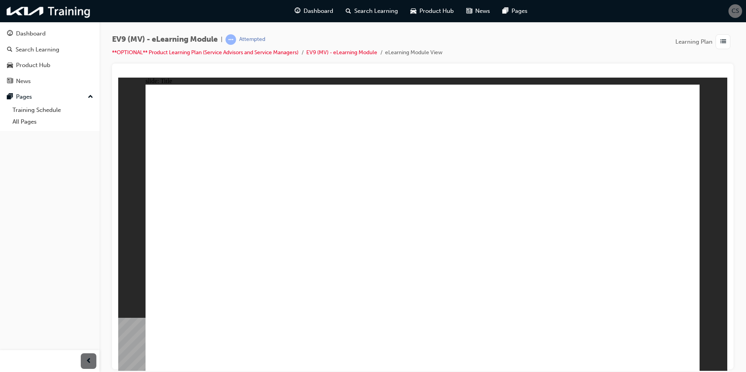
click at [118, 77] on image at bounding box center [118, 77] width 0 height 0
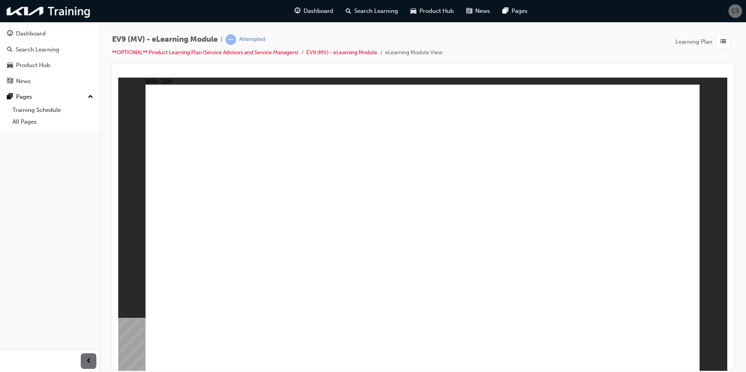
click at [118, 77] on image at bounding box center [118, 77] width 0 height 0
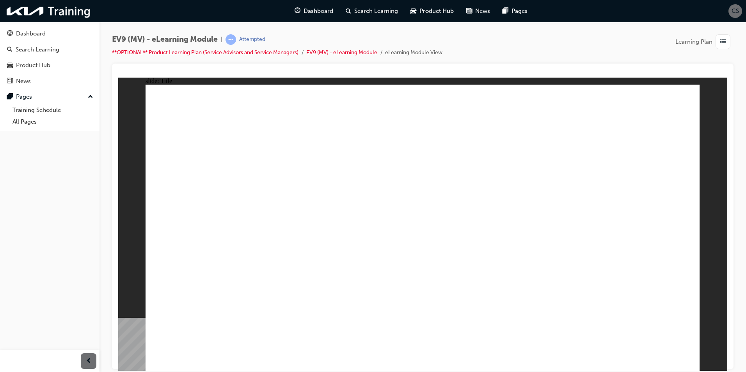
click at [118, 77] on image at bounding box center [118, 77] width 0 height 0
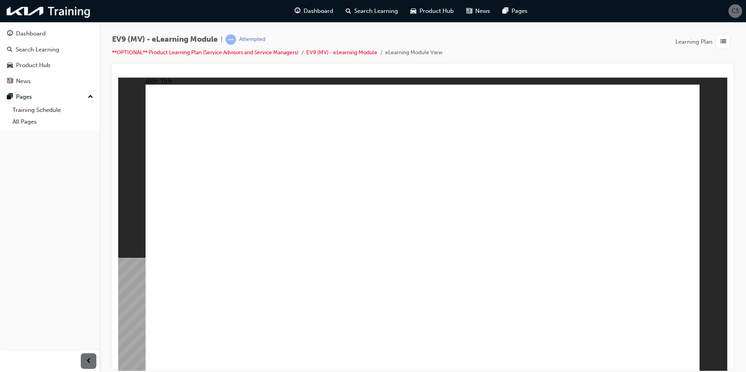
click at [716, 41] on div "button" at bounding box center [723, 41] width 15 height 15
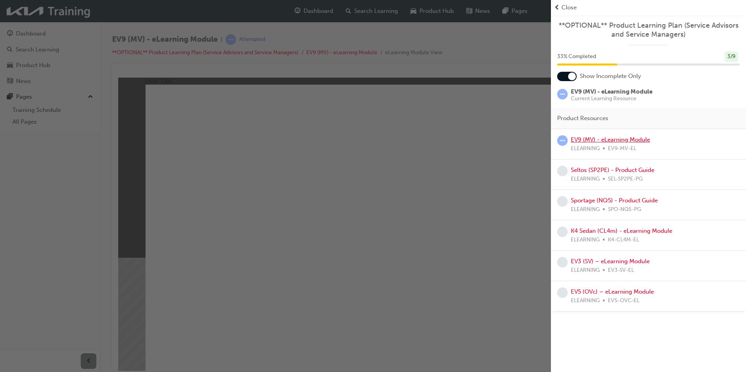
click at [613, 141] on link "EV9 (MV) - eLearning Module" at bounding box center [610, 139] width 79 height 7
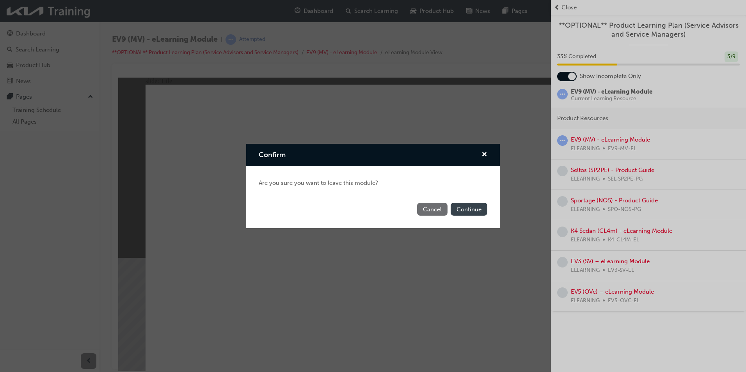
click at [480, 204] on button "Continue" at bounding box center [469, 209] width 37 height 13
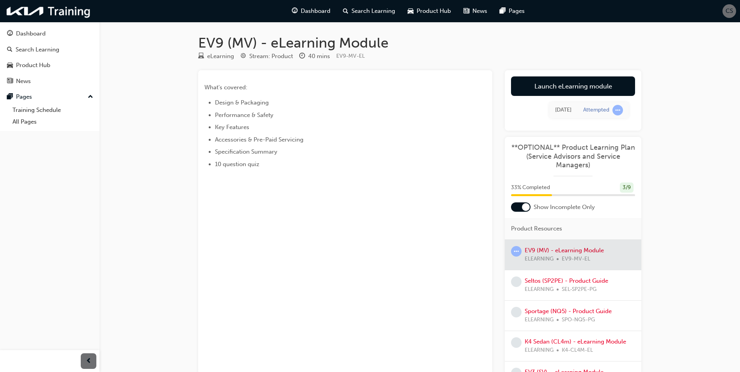
click at [619, 112] on span "learningRecordVerb_ATTEMPT-icon" at bounding box center [618, 110] width 11 height 11
click at [606, 85] on link "Launch eLearning module" at bounding box center [573, 86] width 124 height 20
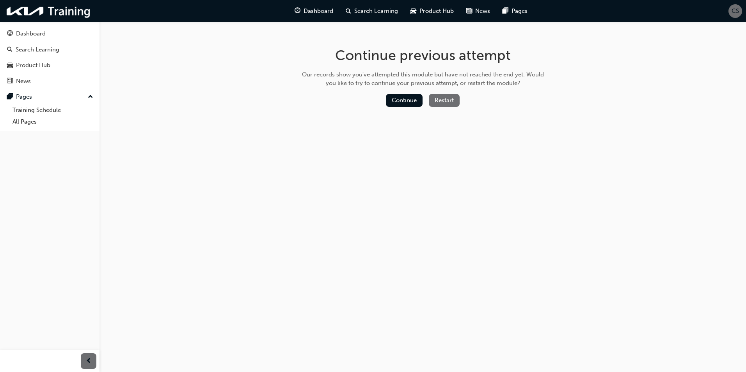
click at [443, 96] on button "Restart" at bounding box center [444, 100] width 31 height 13
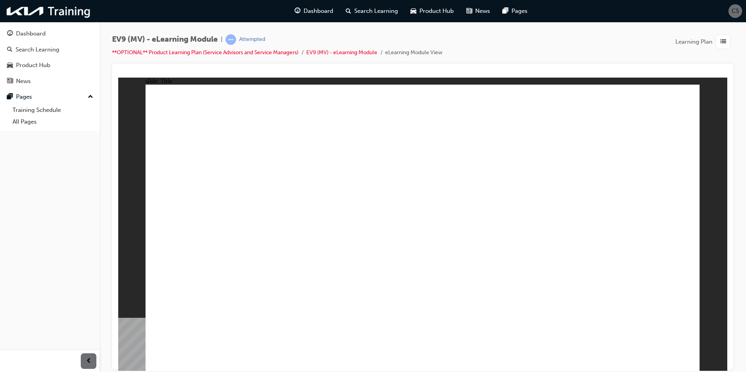
click at [118, 77] on image at bounding box center [118, 77] width 0 height 0
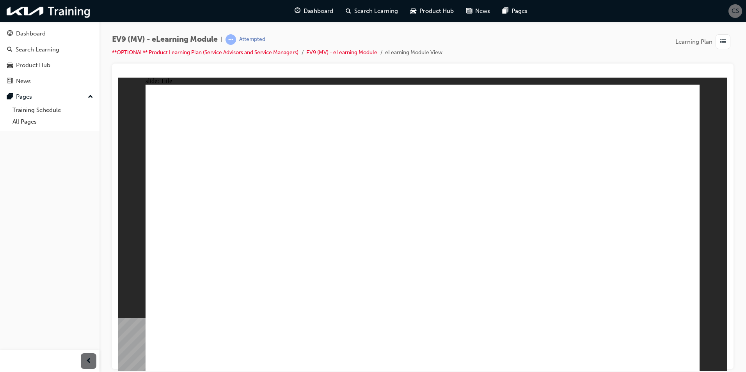
click at [118, 77] on image at bounding box center [118, 77] width 0 height 0
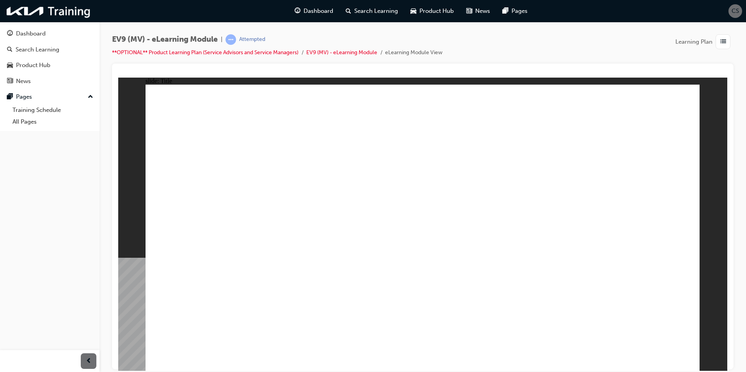
click at [43, 48] on div "Search Learning" at bounding box center [38, 49] width 44 height 9
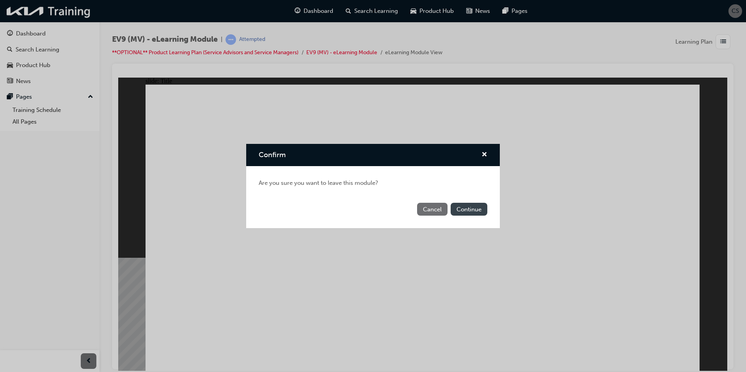
click at [475, 207] on button "Continue" at bounding box center [469, 209] width 37 height 13
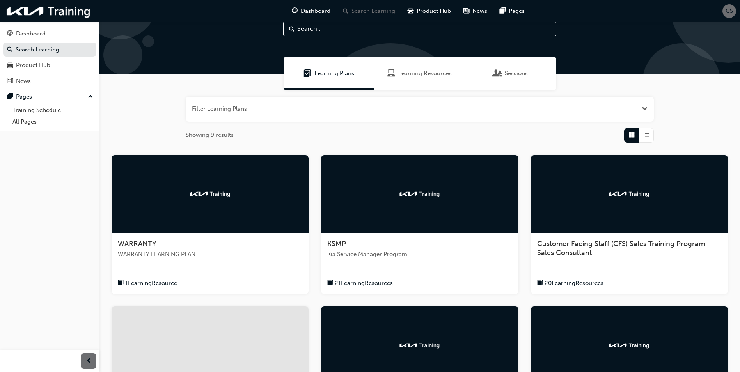
scroll to position [39, 0]
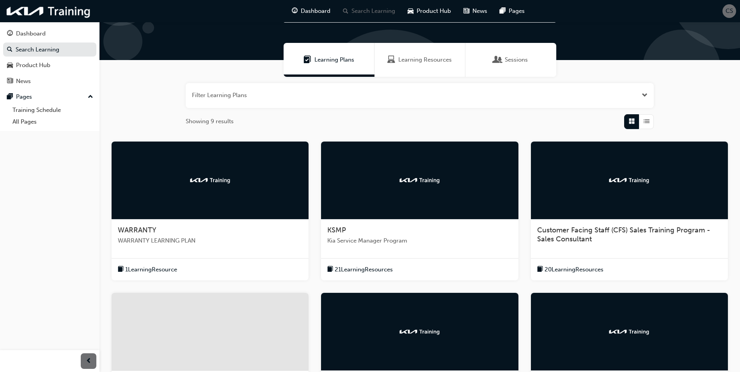
click at [203, 242] on span "WARRANTY LEARNING PLAN" at bounding box center [210, 240] width 185 height 9
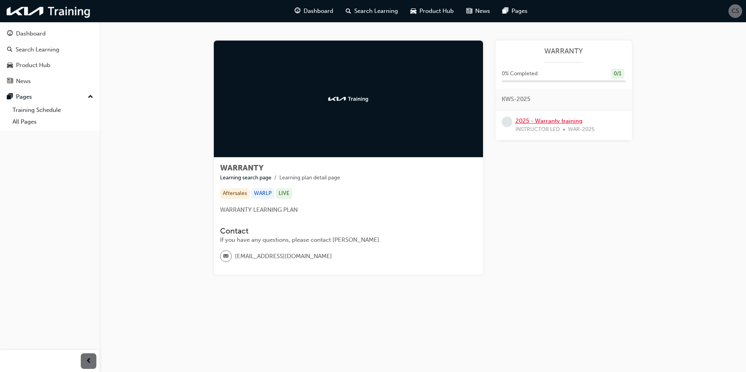
click at [571, 121] on link "2025 - Warranty training" at bounding box center [548, 120] width 67 height 7
click at [41, 46] on div "Search Learning" at bounding box center [38, 49] width 44 height 9
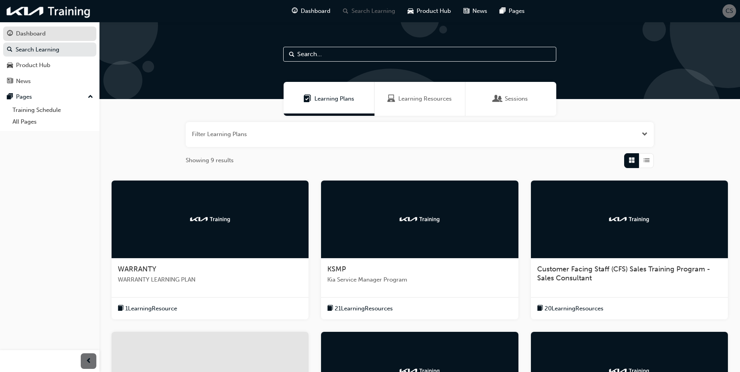
click at [54, 32] on div "Dashboard" at bounding box center [49, 34] width 85 height 10
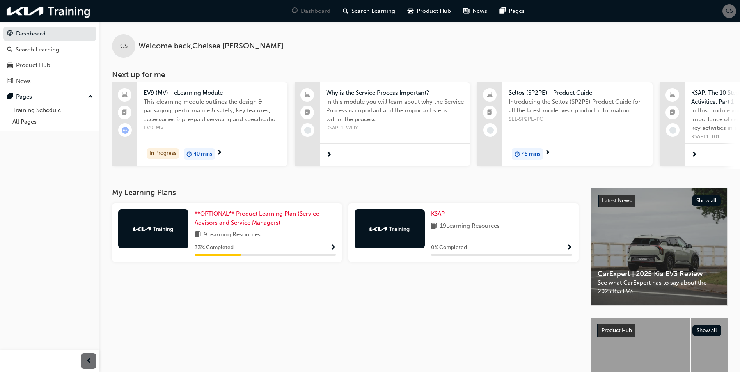
click at [384, 237] on div at bounding box center [390, 229] width 70 height 39
click at [567, 251] on span "Show Progress" at bounding box center [570, 248] width 6 height 7
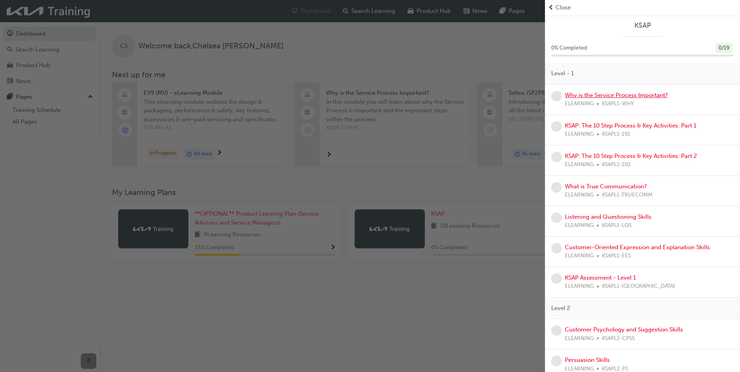
click at [611, 94] on link "Why is the Service Process Important?" at bounding box center [616, 95] width 103 height 7
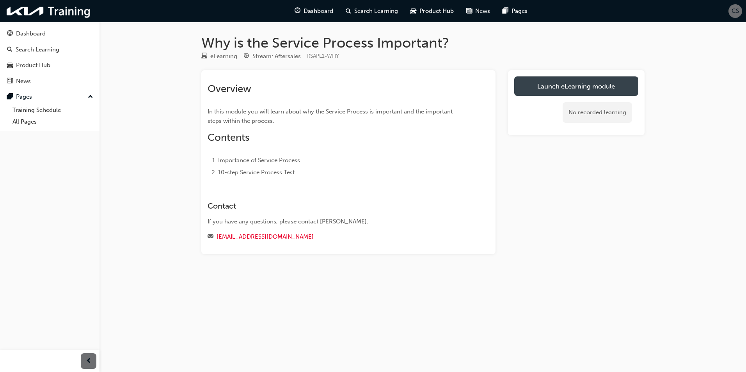
click at [558, 84] on link "Launch eLearning module" at bounding box center [576, 86] width 124 height 20
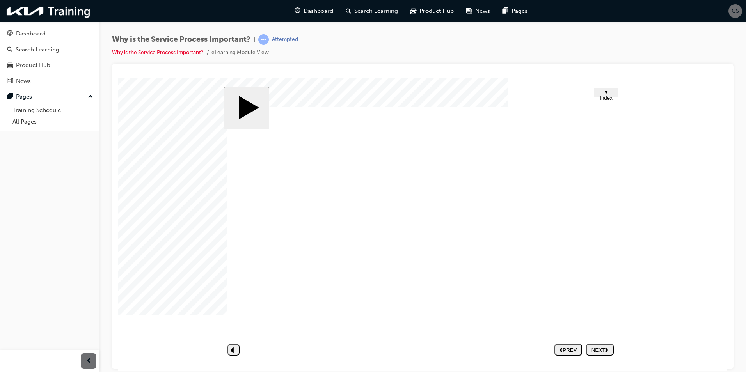
click at [595, 350] on nav "PREV NEXT SUBMIT" at bounding box center [584, 350] width 59 height 18
click at [597, 350] on nav "PREV NEXT SUBMIT" at bounding box center [584, 350] width 59 height 18
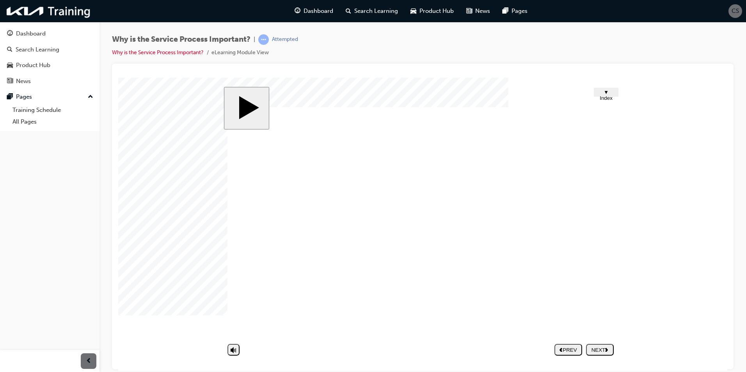
click at [595, 347] on nav "PREV NEXT SUBMIT" at bounding box center [584, 350] width 59 height 18
click at [599, 351] on nav "PREV NEXT SUBMIT" at bounding box center [584, 350] width 59 height 18
click at [610, 93] on span "▼ Index" at bounding box center [606, 95] width 13 height 12
click at [592, 352] on nav "PREV NEXT SUBMIT" at bounding box center [584, 350] width 59 height 18
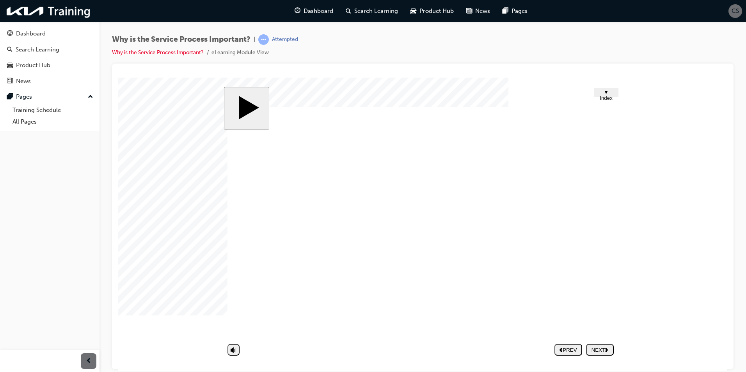
click at [595, 349] on div "NEXT" at bounding box center [599, 350] width 21 height 6
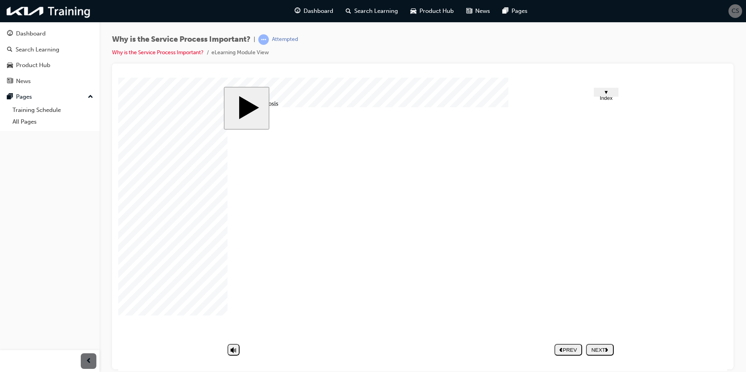
click at [569, 344] on button "PREV" at bounding box center [569, 350] width 28 height 12
click at [591, 349] on nav "PREV NEXT SUBMIT" at bounding box center [584, 350] width 59 height 18
click at [598, 349] on nav "PREV NEXT SUBMIT" at bounding box center [584, 350] width 59 height 18
click at [599, 351] on nav "PREV NEXT SUBMIT" at bounding box center [584, 350] width 59 height 18
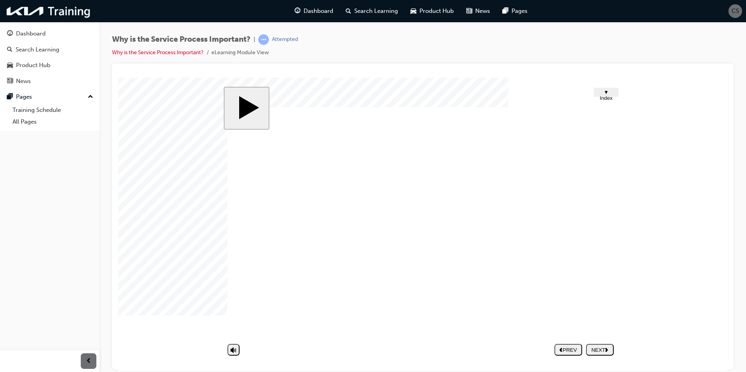
click at [599, 347] on nav "PREV NEXT SUBMIT" at bounding box center [584, 350] width 59 height 18
click at [603, 349] on nav "PREV NEXT SUBMIT" at bounding box center [584, 350] width 59 height 18
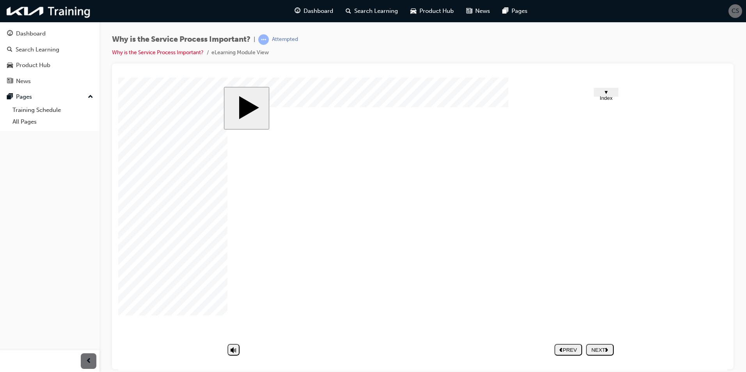
click at [603, 349] on nav "PREV NEXT SUBMIT" at bounding box center [584, 350] width 59 height 18
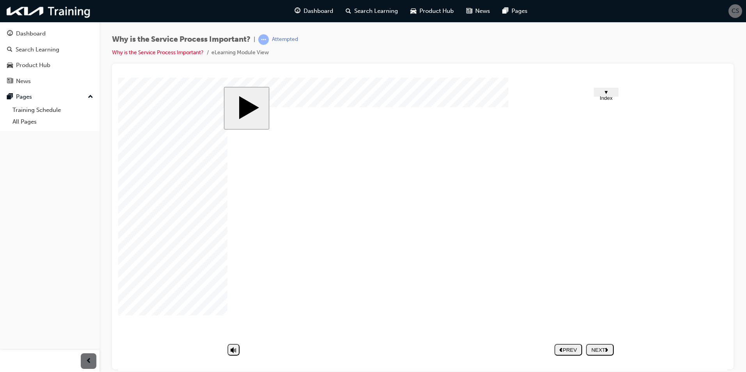
click at [603, 349] on nav "PREV NEXT SUBMIT" at bounding box center [584, 350] width 59 height 18
click at [605, 350] on nav "PREV NEXT SUBMIT" at bounding box center [584, 350] width 59 height 18
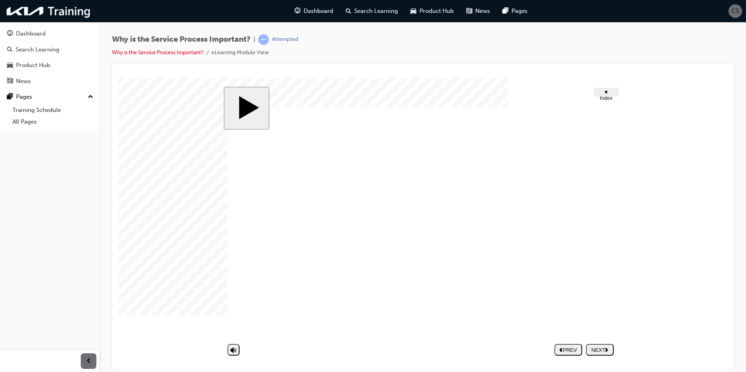
click at [605, 350] on nav "PREV NEXT SUBMIT" at bounding box center [584, 350] width 59 height 18
click at [236, 323] on icon "volume" at bounding box center [234, 320] width 6 height 8
drag, startPoint x: 233, startPoint y: 341, endPoint x: 244, endPoint y: 294, distance: 47.9
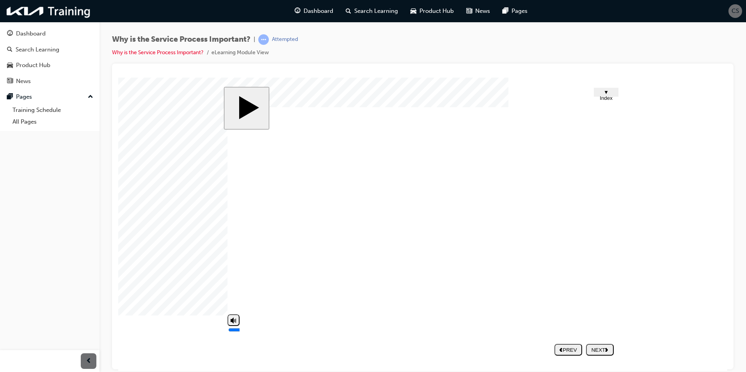
type input "10"
click at [244, 327] on input "volume" at bounding box center [253, 330] width 50 height 6
click at [598, 348] on div "NEXT" at bounding box center [599, 350] width 21 height 6
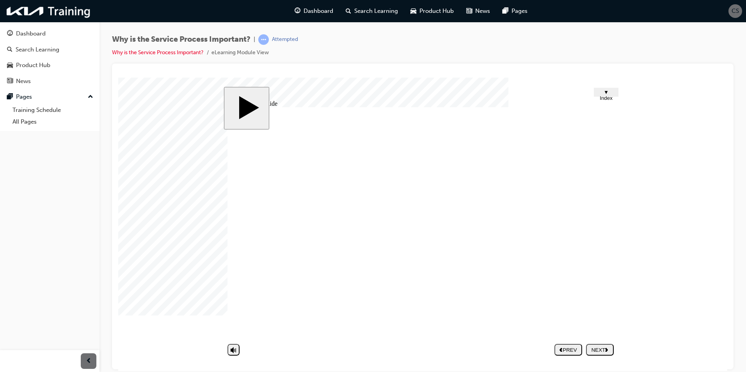
click at [608, 348] on polygon "next" at bounding box center [606, 350] width 3 height 4
drag, startPoint x: 284, startPoint y: 163, endPoint x: 374, endPoint y: 167, distance: 89.9
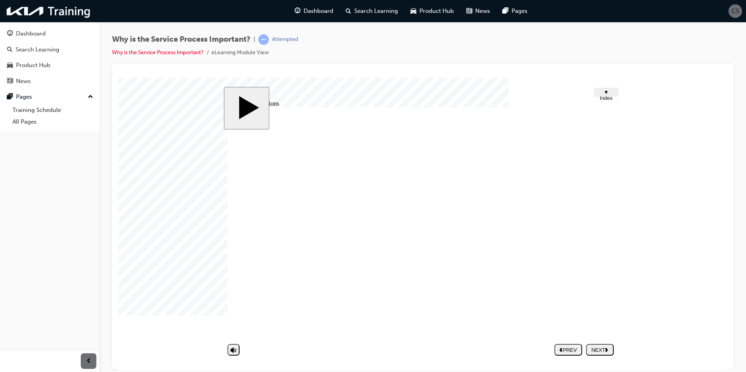
click at [603, 347] on div "NEXT" at bounding box center [599, 350] width 21 height 6
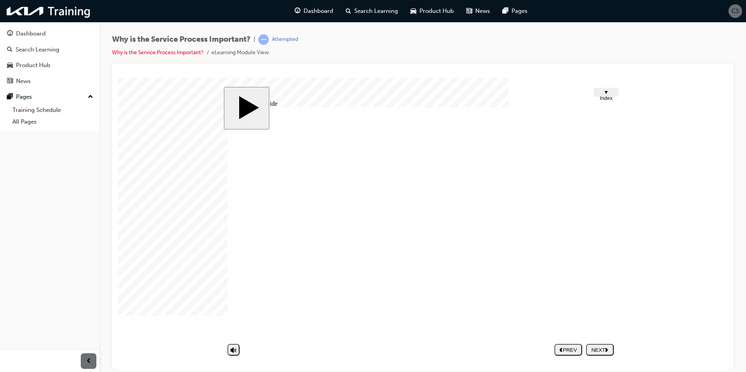
click at [597, 349] on div "NEXT" at bounding box center [599, 350] width 21 height 6
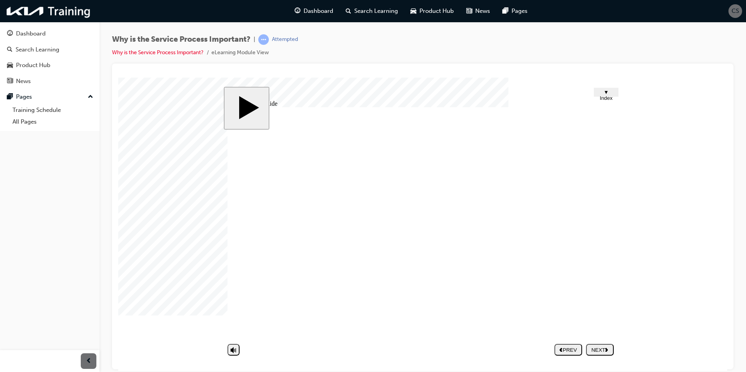
click at [591, 355] on button "NEXT" at bounding box center [600, 350] width 28 height 12
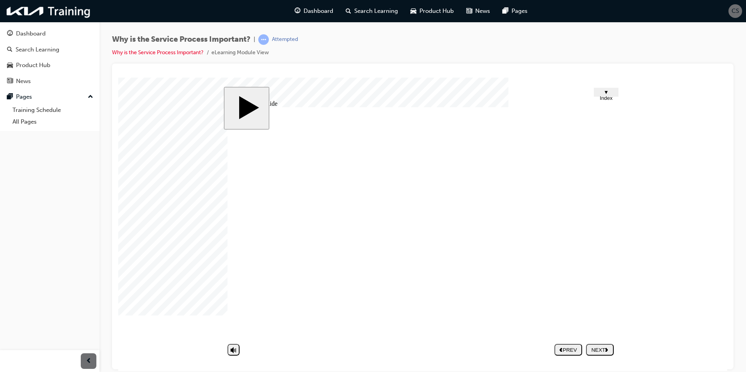
click at [606, 356] on nav "PREV NEXT SUBMIT" at bounding box center [584, 350] width 59 height 18
click at [608, 350] on polygon "next" at bounding box center [606, 350] width 3 height 4
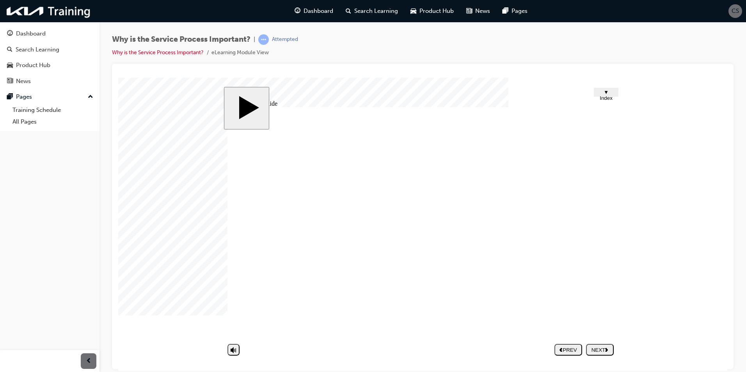
click at [590, 347] on nav "PREV NEXT SUBMIT" at bounding box center [584, 350] width 59 height 18
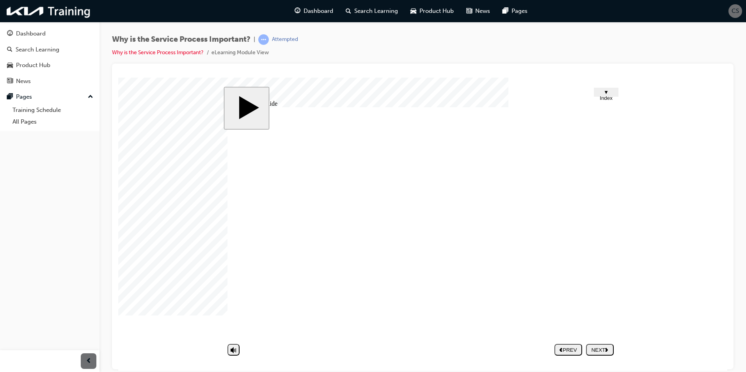
click at [596, 348] on div "NEXT" at bounding box center [599, 350] width 21 height 6
click at [608, 350] on polygon "next" at bounding box center [606, 350] width 3 height 4
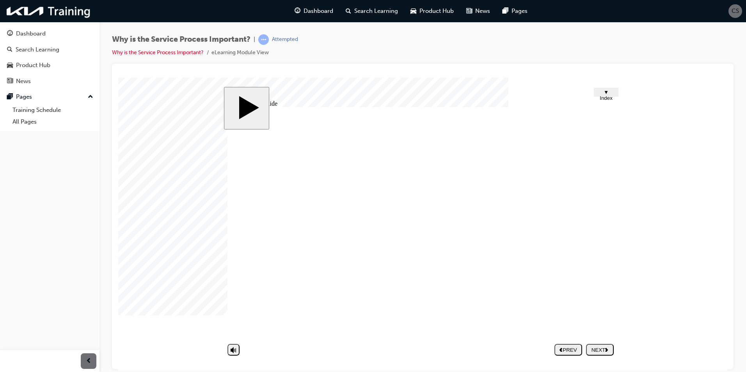
click at [611, 348] on div "NEXT" at bounding box center [599, 350] width 21 height 6
drag, startPoint x: 577, startPoint y: 229, endPoint x: 561, endPoint y: 210, distance: 25.2
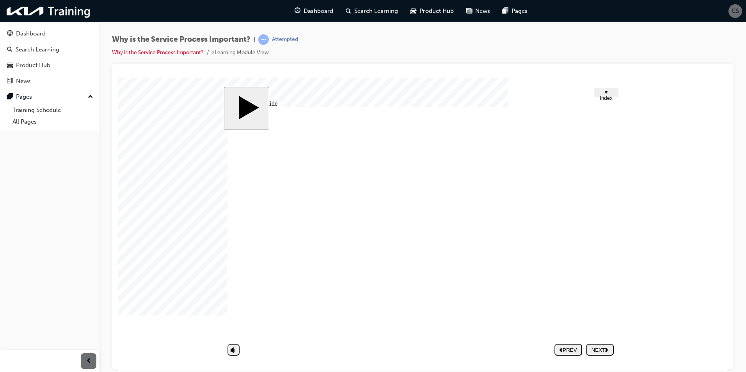
drag, startPoint x: 278, startPoint y: 265, endPoint x: 489, endPoint y: 268, distance: 211.1
drag, startPoint x: 288, startPoint y: 307, endPoint x: 271, endPoint y: 299, distance: 18.3
drag, startPoint x: 493, startPoint y: 273, endPoint x: 280, endPoint y: 267, distance: 213.6
drag, startPoint x: 309, startPoint y: 290, endPoint x: 310, endPoint y: 295, distance: 4.6
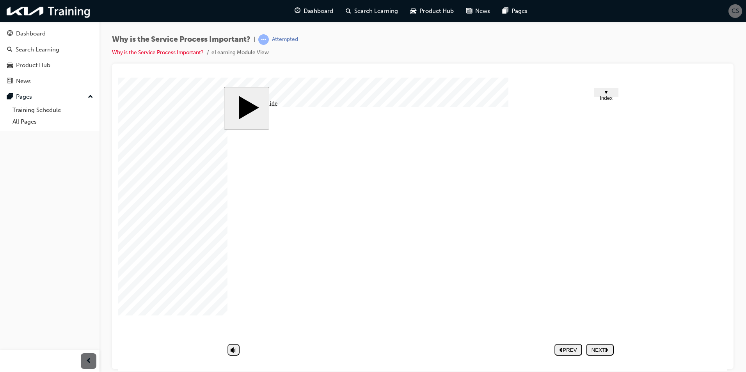
drag, startPoint x: 310, startPoint y: 320, endPoint x: 515, endPoint y: 274, distance: 209.7
drag, startPoint x: 436, startPoint y: 267, endPoint x: 545, endPoint y: 274, distance: 109.1
drag, startPoint x: 432, startPoint y: 267, endPoint x: 542, endPoint y: 269, distance: 110.1
drag, startPoint x: 446, startPoint y: 270, endPoint x: 563, endPoint y: 280, distance: 116.7
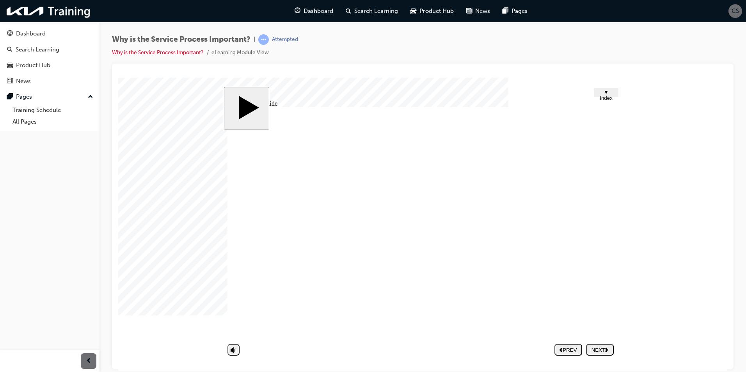
drag, startPoint x: 298, startPoint y: 291, endPoint x: 510, endPoint y: 270, distance: 213.8
drag, startPoint x: 288, startPoint y: 322, endPoint x: 503, endPoint y: 288, distance: 216.9
drag, startPoint x: 309, startPoint y: 322, endPoint x: 521, endPoint y: 304, distance: 213.0
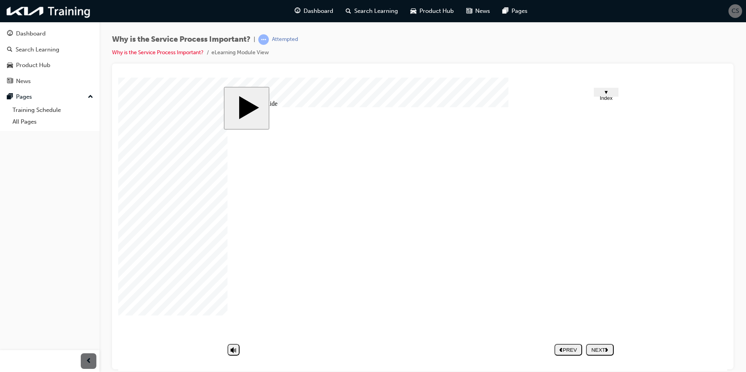
drag, startPoint x: 395, startPoint y: 281, endPoint x: 506, endPoint y: 287, distance: 111.4
drag, startPoint x: 396, startPoint y: 265, endPoint x: 508, endPoint y: 287, distance: 114.4
drag, startPoint x: 418, startPoint y: 294, endPoint x: 527, endPoint y: 286, distance: 108.7
drag, startPoint x: 297, startPoint y: 319, endPoint x: 516, endPoint y: 298, distance: 220.3
drag, startPoint x: 393, startPoint y: 322, endPoint x: 499, endPoint y: 302, distance: 108.8
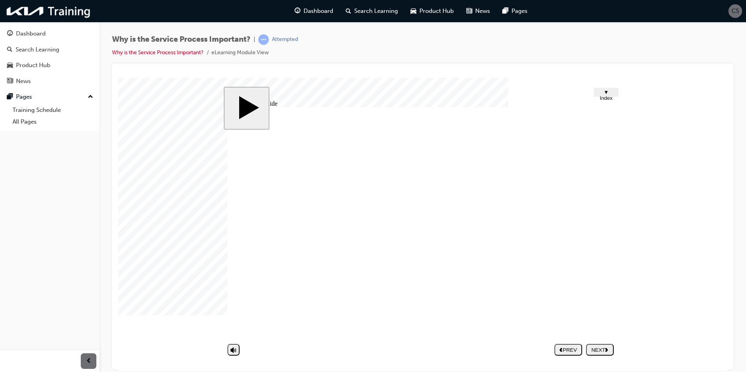
drag, startPoint x: 499, startPoint y: 302, endPoint x: 382, endPoint y: 294, distance: 117.4
drag, startPoint x: 289, startPoint y: 324, endPoint x: 501, endPoint y: 304, distance: 212.5
drag, startPoint x: 418, startPoint y: 263, endPoint x: 528, endPoint y: 297, distance: 115.3
drag, startPoint x: 419, startPoint y: 315, endPoint x: 528, endPoint y: 296, distance: 109.8
drag, startPoint x: 386, startPoint y: 277, endPoint x: 494, endPoint y: 311, distance: 114.2
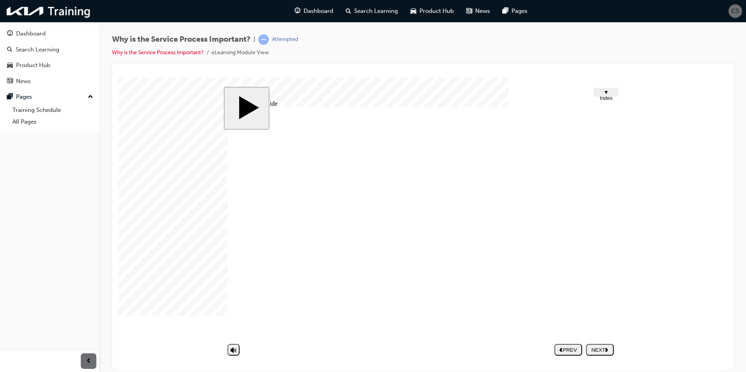
drag, startPoint x: 393, startPoint y: 307, endPoint x: 502, endPoint y: 315, distance: 110.0
drag, startPoint x: 410, startPoint y: 264, endPoint x: 519, endPoint y: 312, distance: 119.3
drag, startPoint x: 339, startPoint y: 266, endPoint x: 551, endPoint y: 314, distance: 217.6
click at [597, 343] on nav "PREV NEXT SUBMIT" at bounding box center [584, 350] width 59 height 18
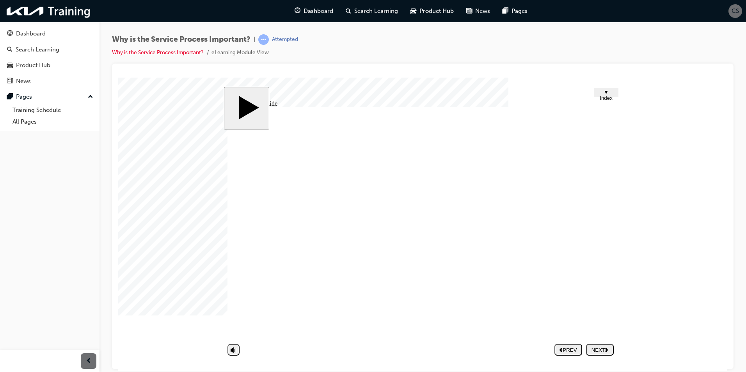
click at [597, 348] on div "NEXT" at bounding box center [599, 350] width 21 height 6
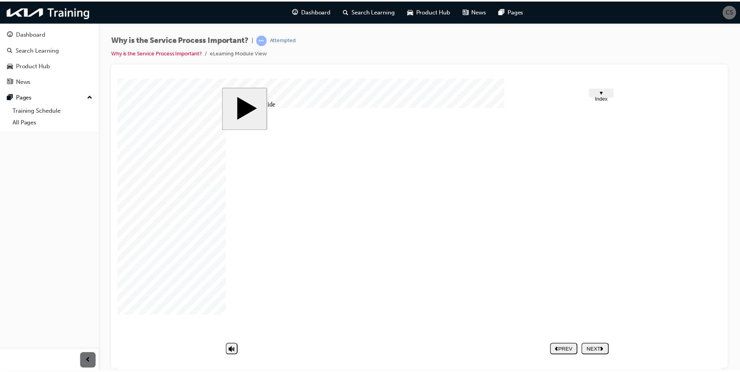
scroll to position [32, 0]
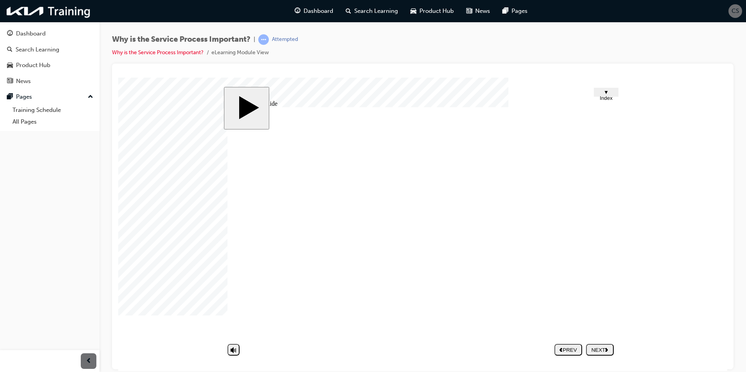
drag, startPoint x: 322, startPoint y: 279, endPoint x: 535, endPoint y: 284, distance: 213.1
drag, startPoint x: 351, startPoint y: 277, endPoint x: 562, endPoint y: 298, distance: 212.5
drag, startPoint x: 401, startPoint y: 258, endPoint x: 440, endPoint y: 270, distance: 41.3
click at [440, 270] on div "Rectangle Half Frame 33 2 Rectangle 1 Rectangle 1 Rectangle 1 Group 11 Rectangl…" at bounding box center [423, 226] width 390 height 238
drag, startPoint x: 416, startPoint y: 290, endPoint x: 525, endPoint y: 283, distance: 109.1
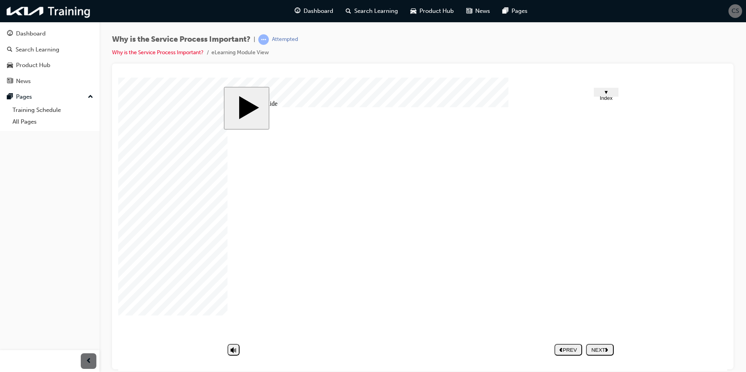
drag, startPoint x: 423, startPoint y: 306, endPoint x: 533, endPoint y: 299, distance: 109.5
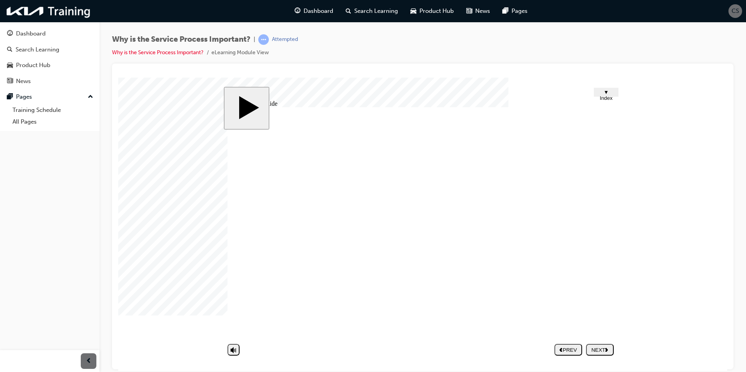
click at [600, 351] on div "NEXT" at bounding box center [599, 350] width 21 height 6
drag, startPoint x: 281, startPoint y: 221, endPoint x: 319, endPoint y: 224, distance: 37.6
click at [602, 348] on nav "PREV NEXT SUBMIT" at bounding box center [584, 350] width 59 height 18
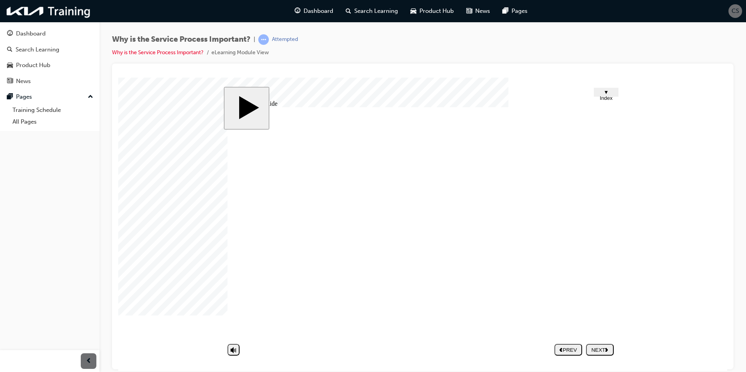
click at [602, 348] on nav "PREV NEXT SUBMIT" at bounding box center [584, 350] width 59 height 18
drag, startPoint x: 503, startPoint y: 249, endPoint x: 487, endPoint y: 273, distance: 28.7
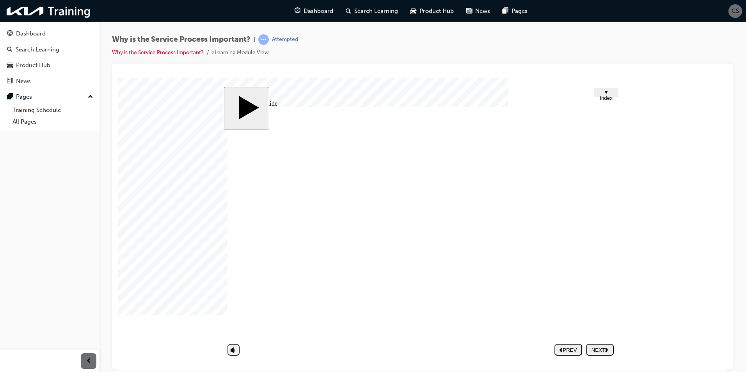
drag, startPoint x: 302, startPoint y: 216, endPoint x: 365, endPoint y: 204, distance: 64.6
click at [365, 204] on div "Group 4 Group 1 Characteristics of service Rounded Rectangle 14 1 Group 2 Recta…" at bounding box center [423, 226] width 390 height 238
drag, startPoint x: 323, startPoint y: 237, endPoint x: 384, endPoint y: 231, distance: 60.4
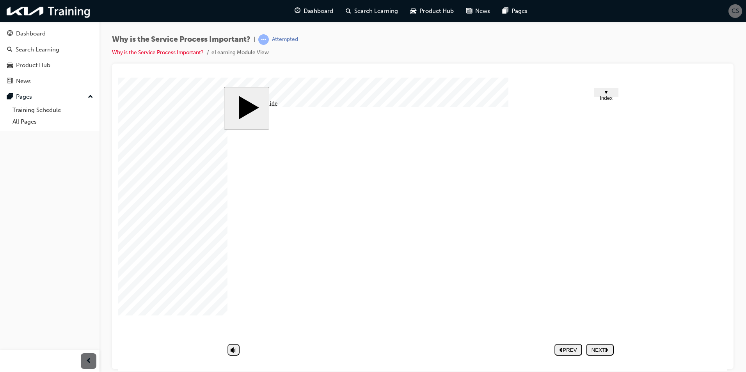
drag, startPoint x: 295, startPoint y: 260, endPoint x: 382, endPoint y: 250, distance: 87.1
drag, startPoint x: 286, startPoint y: 290, endPoint x: 349, endPoint y: 282, distance: 64.1
click at [347, 283] on div "Group 4 Group 1 Characteristics of service Rounded Rectangle 14 1 Group 2 Recta…" at bounding box center [423, 226] width 390 height 238
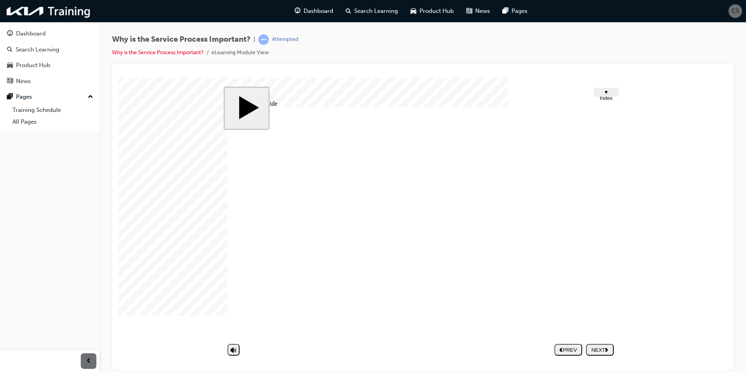
click at [602, 358] on nav "PREV NEXT SUBMIT" at bounding box center [584, 350] width 59 height 18
click at [608, 348] on polygon "next" at bounding box center [606, 350] width 3 height 4
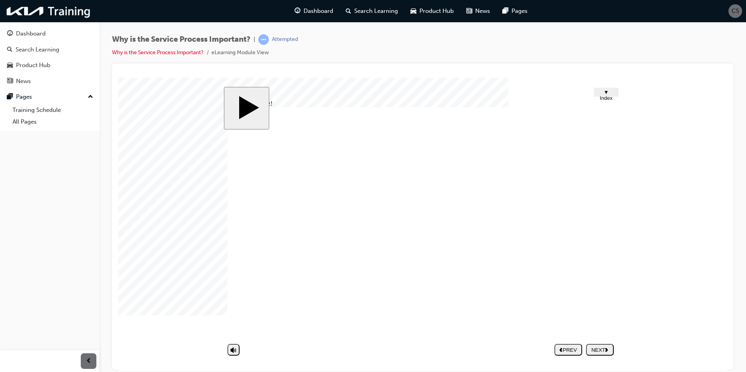
drag, startPoint x: 275, startPoint y: 217, endPoint x: 362, endPoint y: 220, distance: 87.1
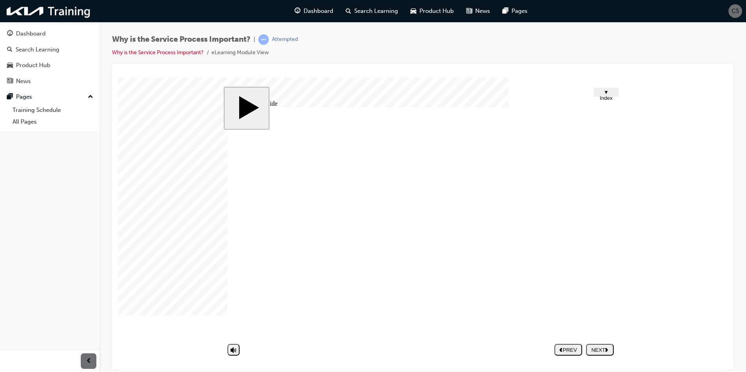
click at [601, 348] on div "NEXT" at bounding box center [599, 350] width 21 height 6
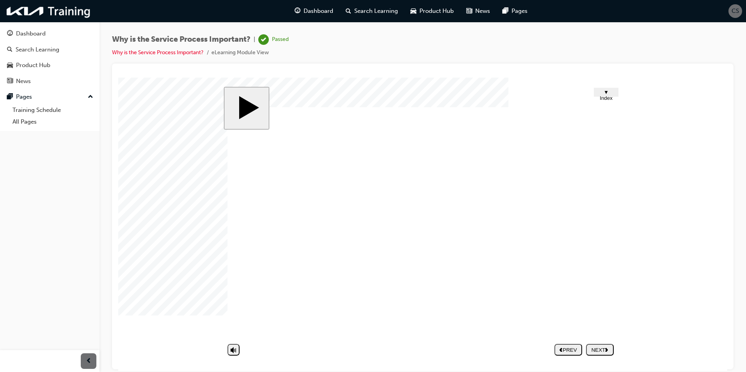
click at [603, 349] on nav "PREV NEXT SUBMIT" at bounding box center [584, 350] width 59 height 18
click at [600, 94] on span "▼ Index" at bounding box center [606, 95] width 13 height 12
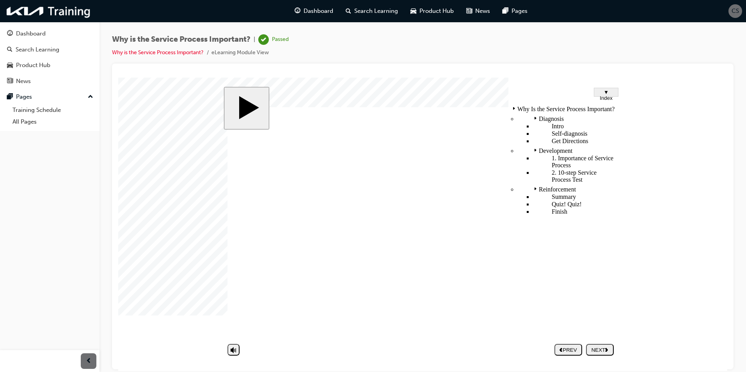
click at [600, 94] on span "▼ Index" at bounding box center [606, 95] width 13 height 12
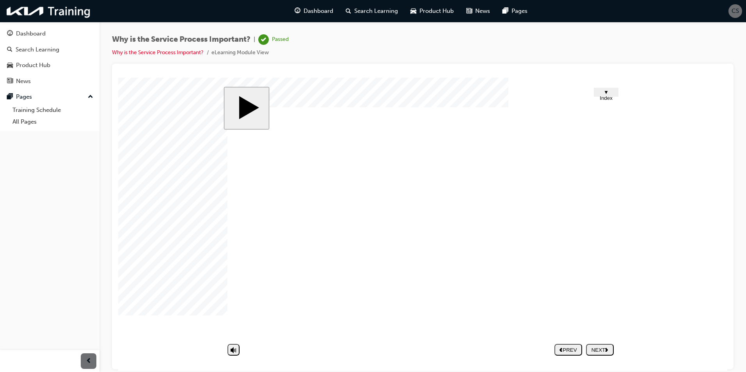
click at [601, 350] on nav "PREV NEXT SUBMIT" at bounding box center [584, 350] width 59 height 18
click at [604, 92] on span "▼ Index" at bounding box center [606, 95] width 13 height 12
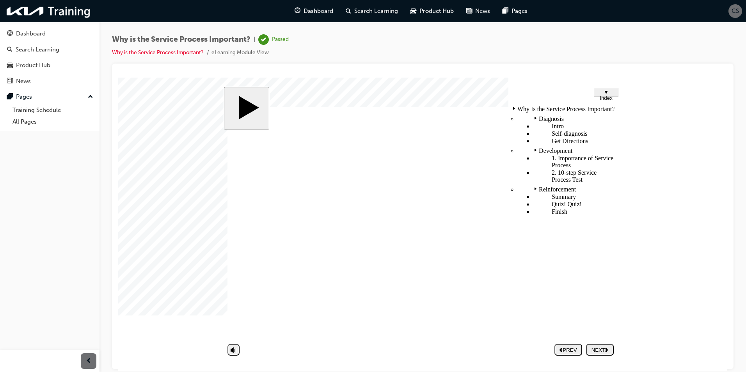
click at [551, 208] on div "Finish" at bounding box center [575, 211] width 84 height 7
click at [135, 161] on body "slide: Finish Trapezoid 1 Trapezoid 2 Rectangle 1 Rectangle 2 You have complete…" at bounding box center [422, 223] width 609 height 293
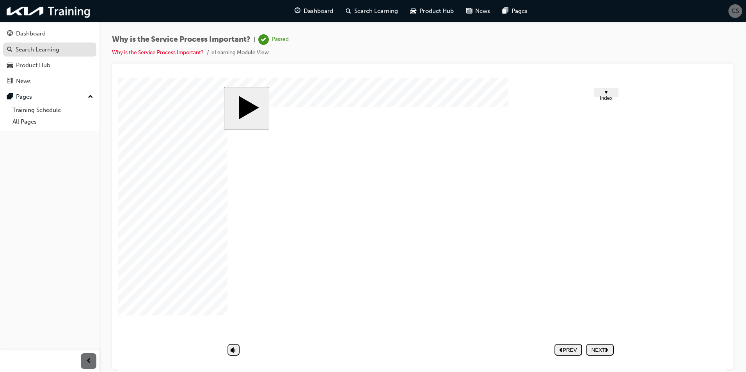
click at [70, 50] on div "Search Learning" at bounding box center [49, 50] width 85 height 10
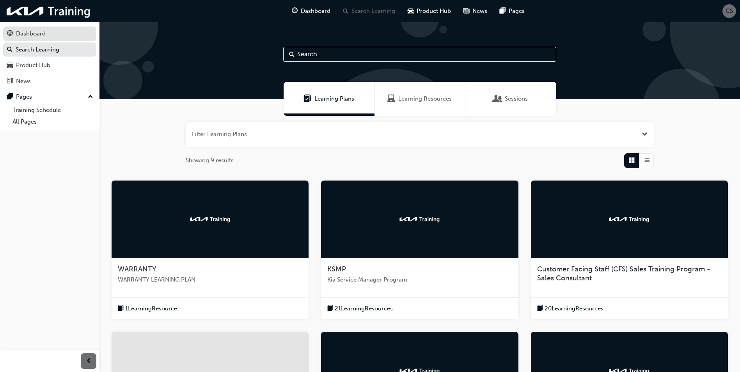
click at [60, 32] on div "Dashboard" at bounding box center [49, 34] width 85 height 10
